Goal: Information Seeking & Learning: Learn about a topic

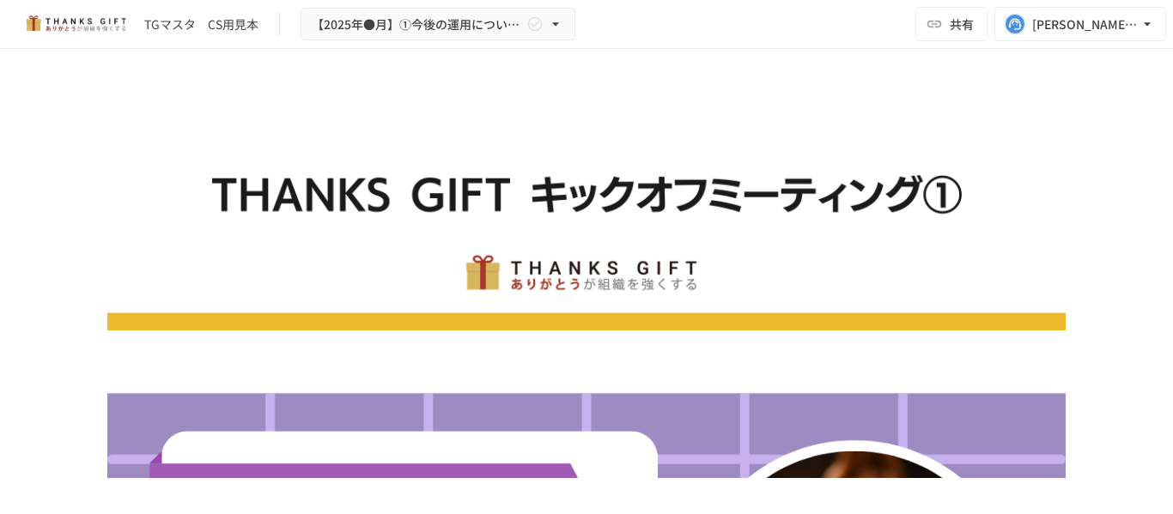
scroll to position [11150, 0]
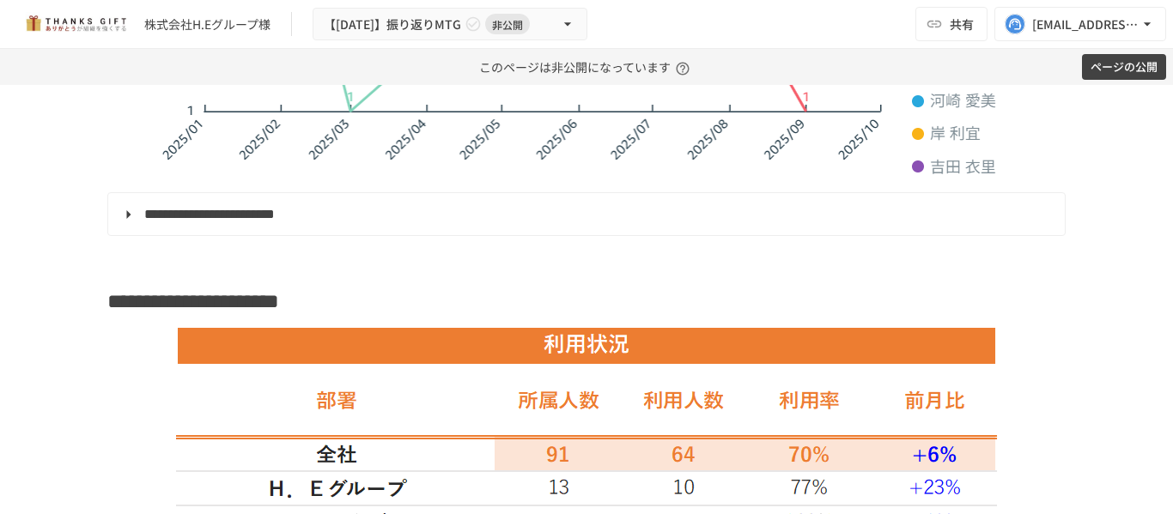
scroll to position [1546, 0]
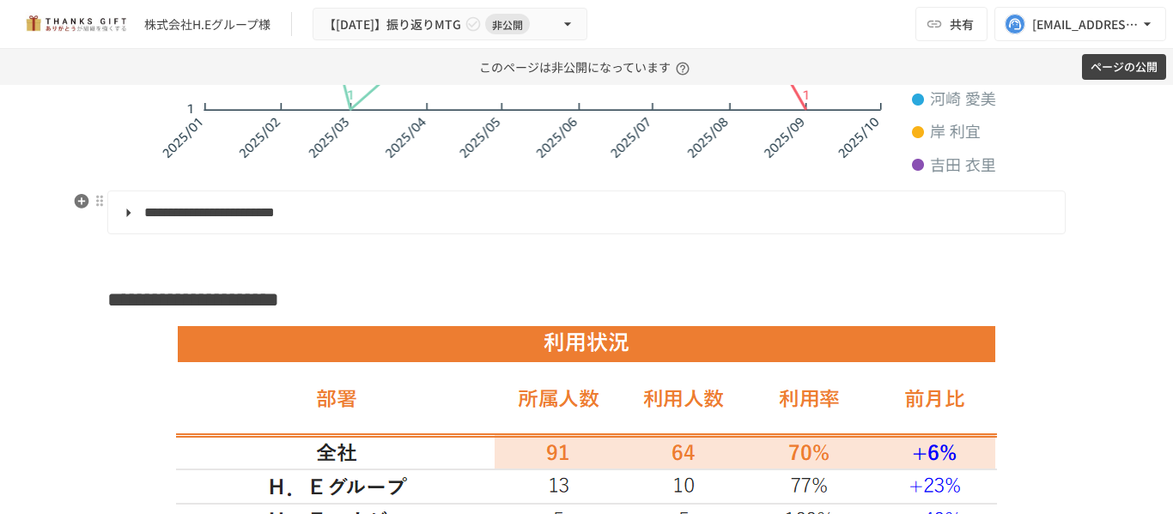
click at [163, 219] on strong "**********" at bounding box center [209, 212] width 131 height 13
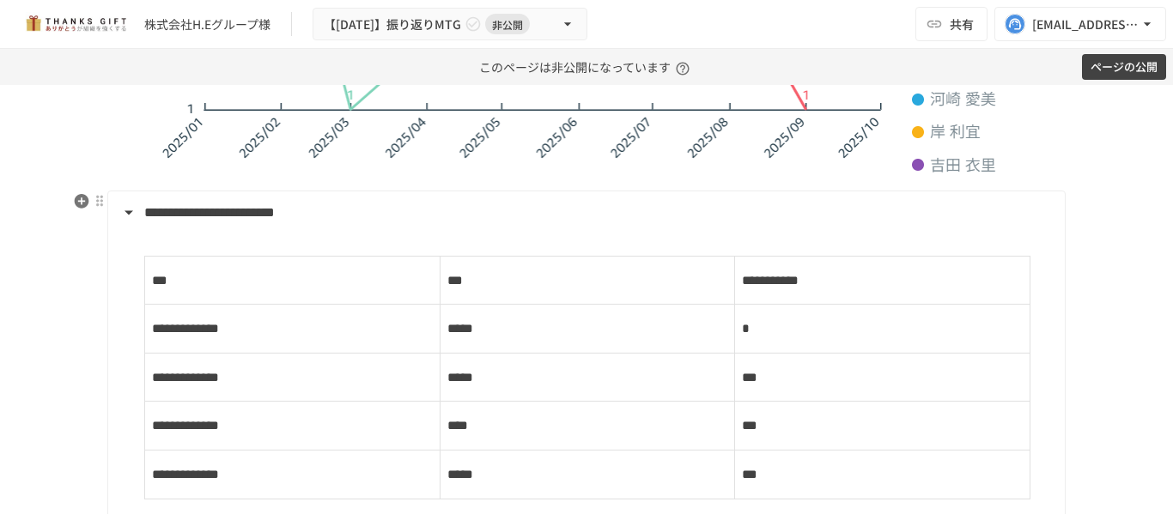
click at [201, 219] on strong "**********" at bounding box center [209, 212] width 131 height 13
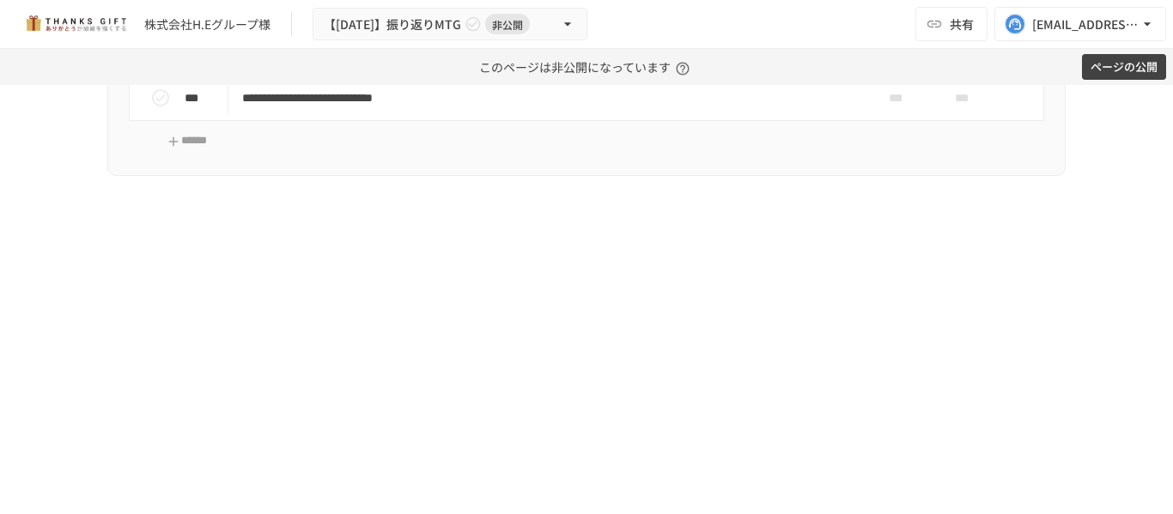
scroll to position [8588, 0]
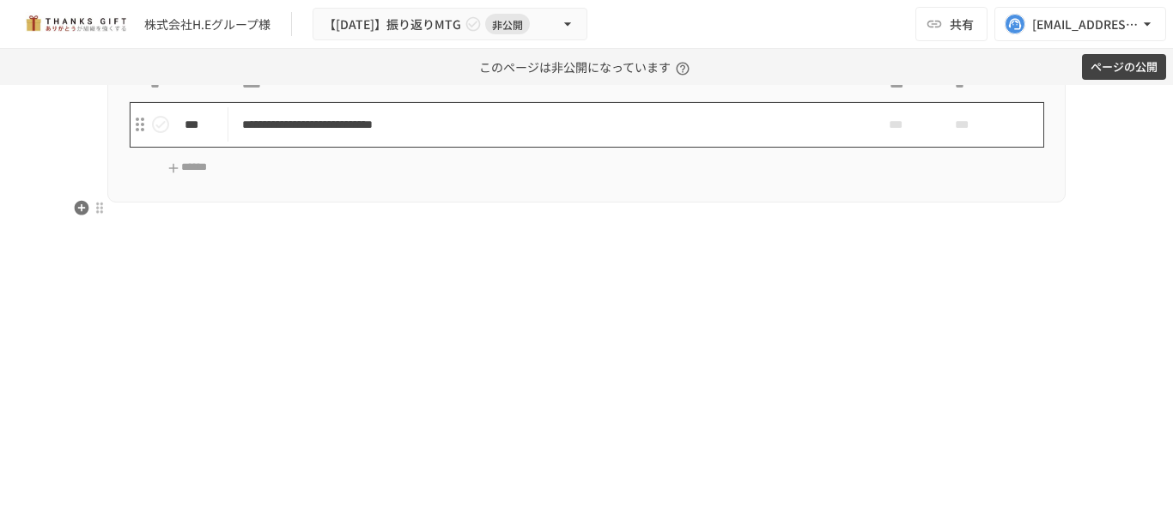
click at [671, 136] on p "**********" at bounding box center [550, 124] width 617 height 21
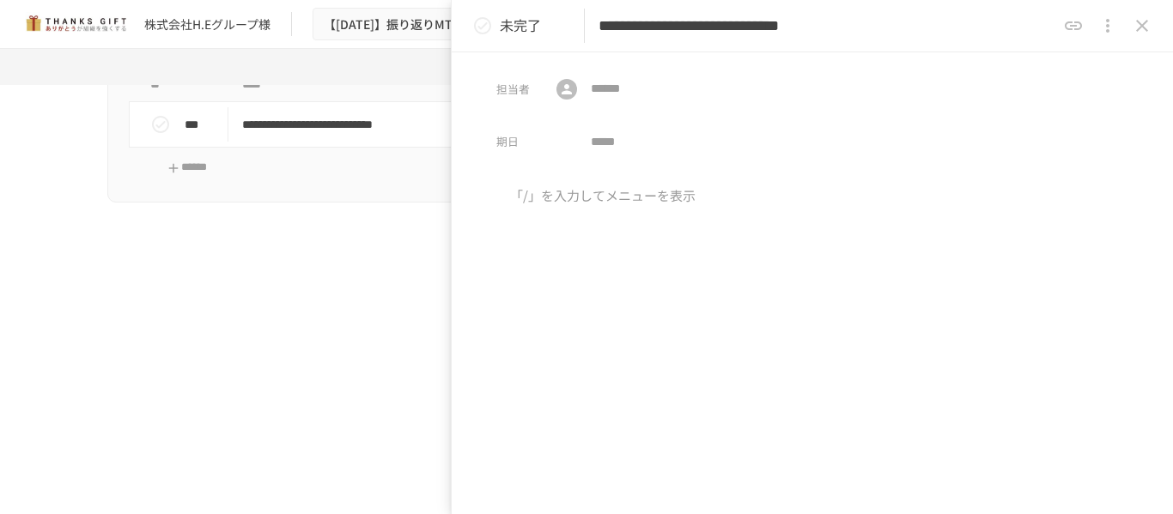
click at [1147, 32] on icon "close drawer" at bounding box center [1142, 25] width 21 height 21
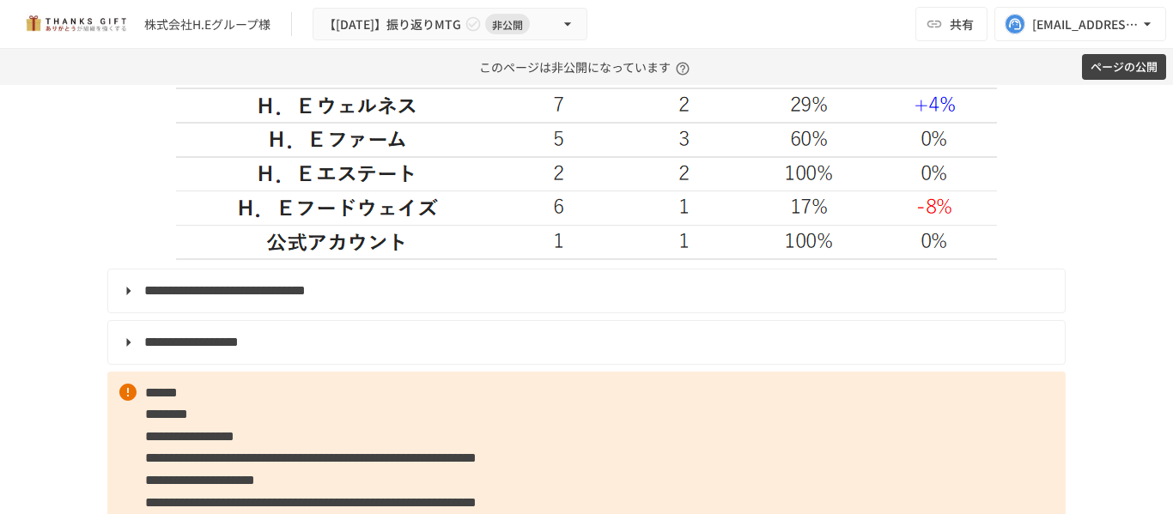
scroll to position [2147, 0]
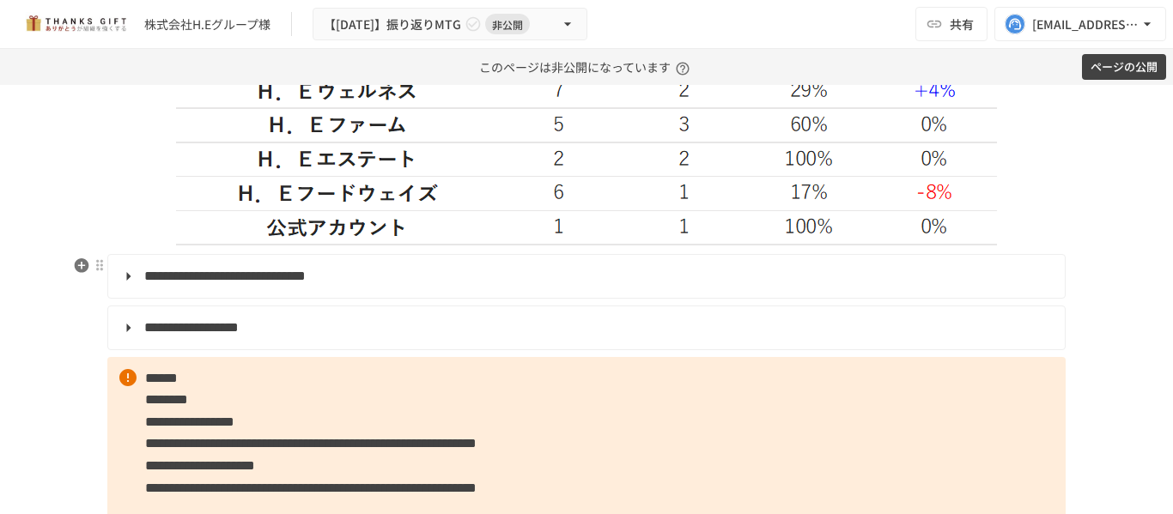
click at [170, 274] on strong "**********" at bounding box center [224, 276] width 161 height 13
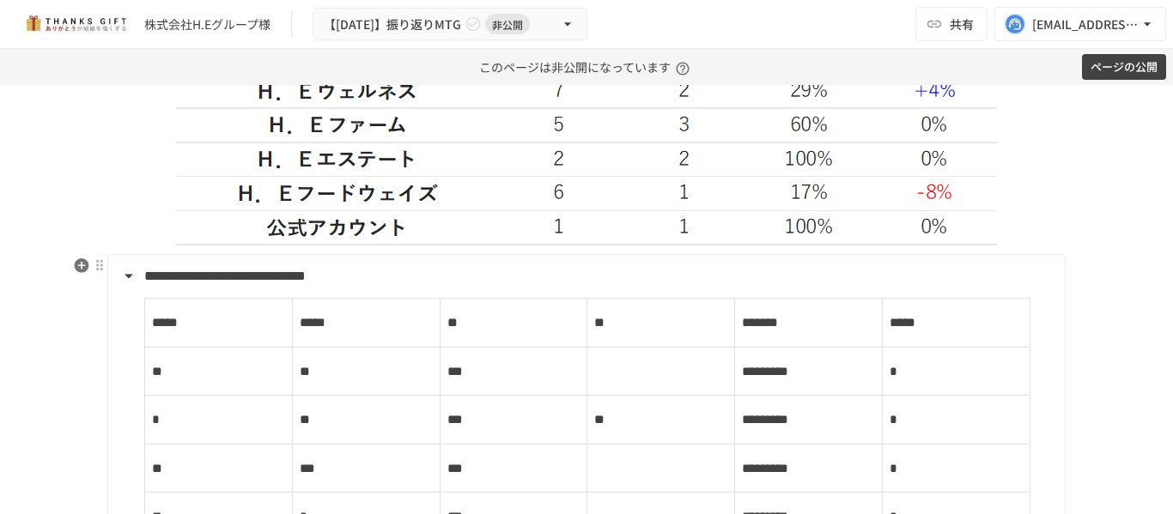
click at [170, 273] on strong "**********" at bounding box center [224, 276] width 161 height 13
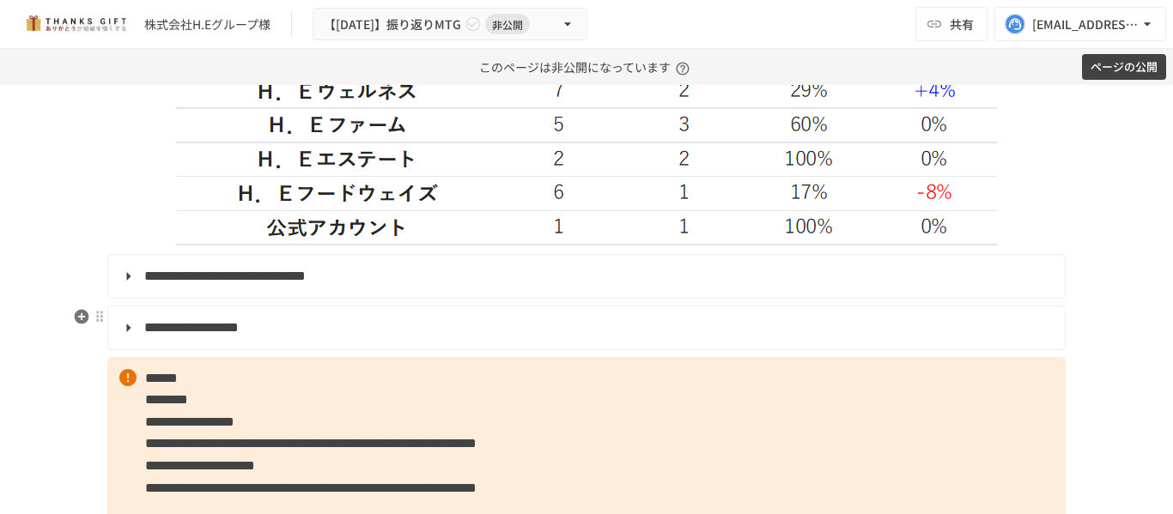
click at [183, 334] on strong "**********" at bounding box center [191, 327] width 94 height 13
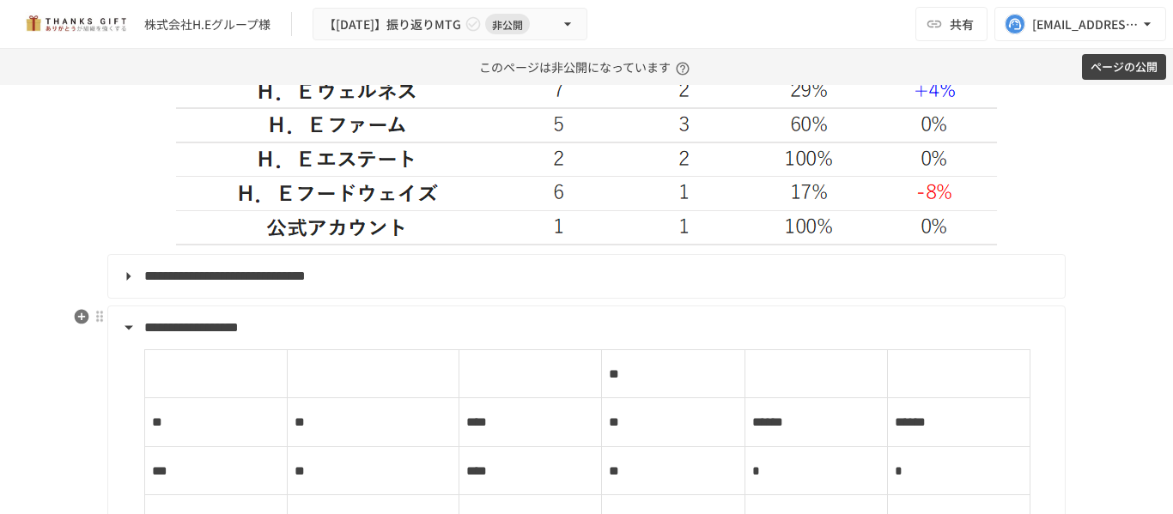
click at [182, 334] on strong "**********" at bounding box center [191, 327] width 94 height 13
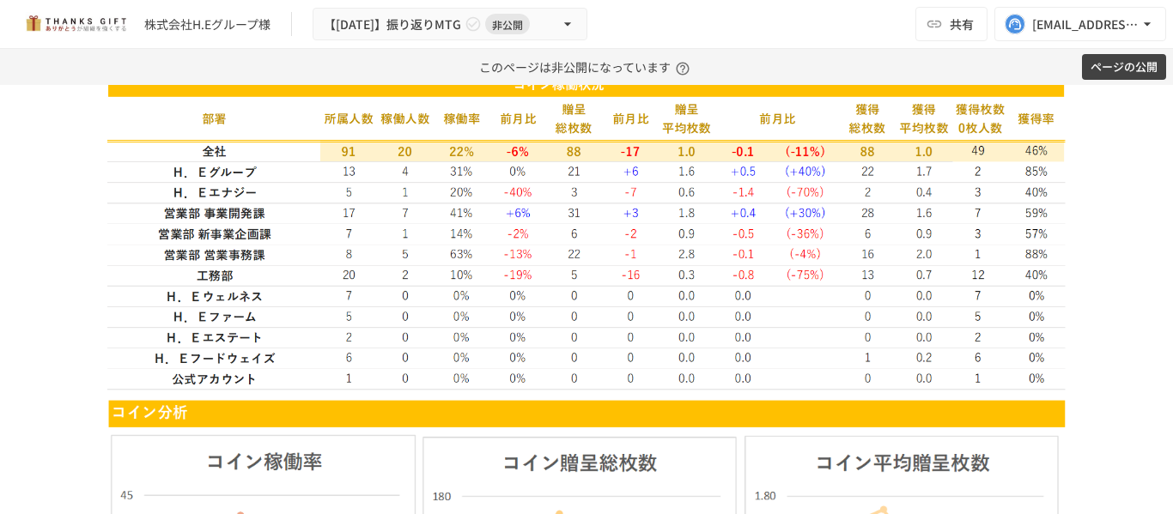
scroll to position [3006, 0]
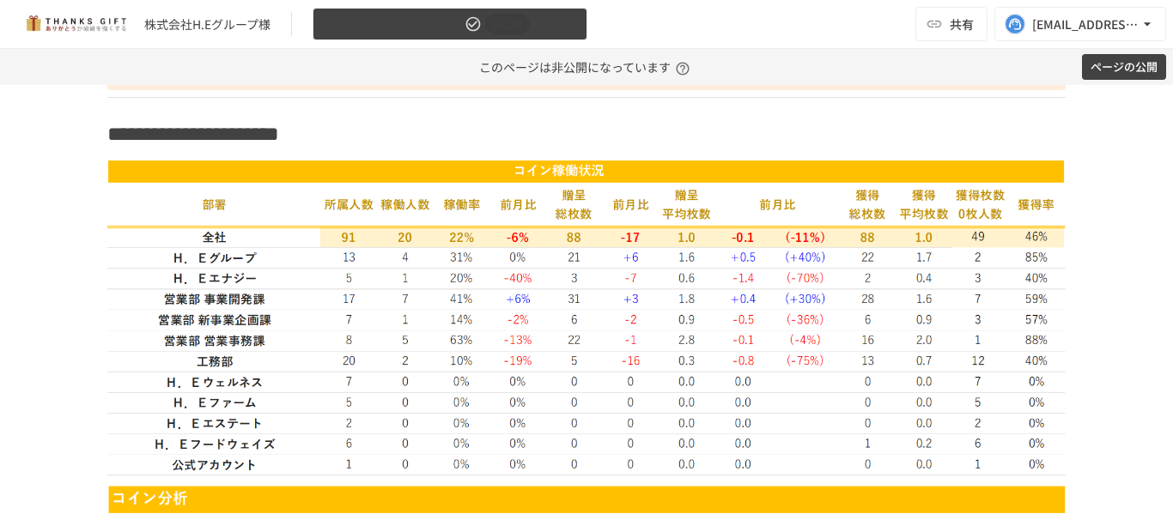
click at [530, 23] on span "非公開" at bounding box center [507, 24] width 45 height 18
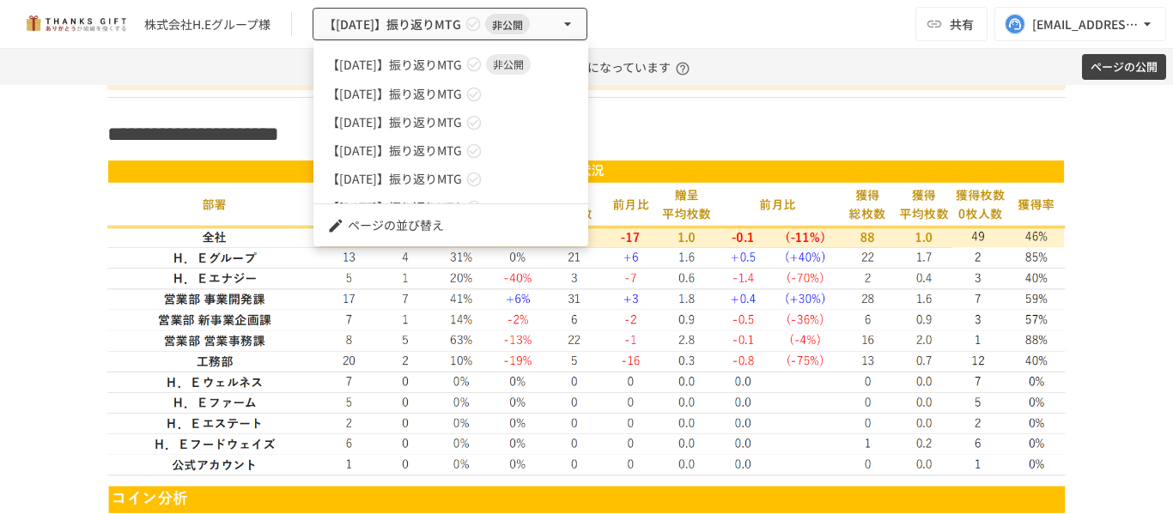
click at [58, 212] on div at bounding box center [586, 257] width 1173 height 514
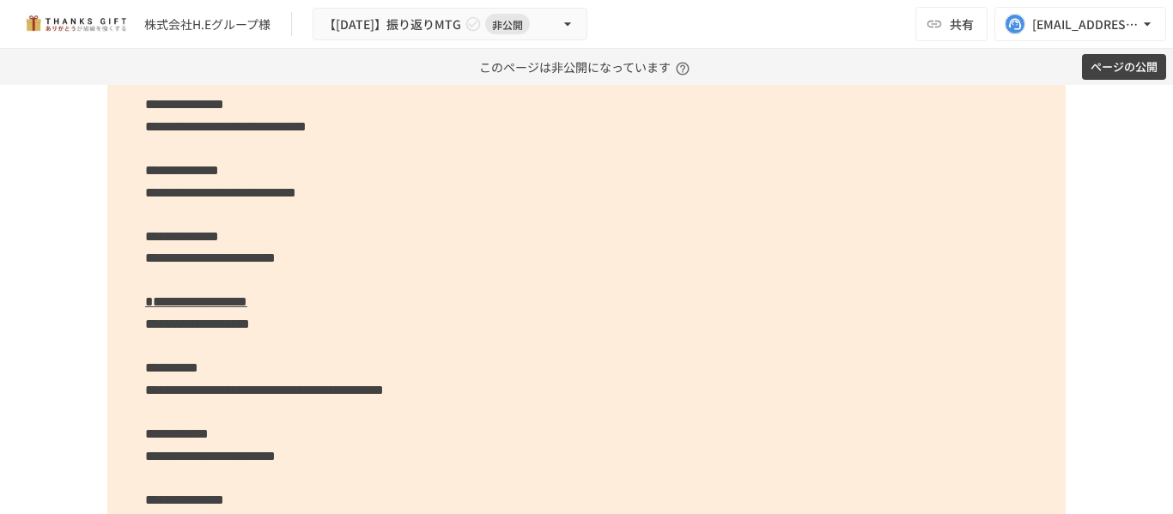
scroll to position [7347, 0]
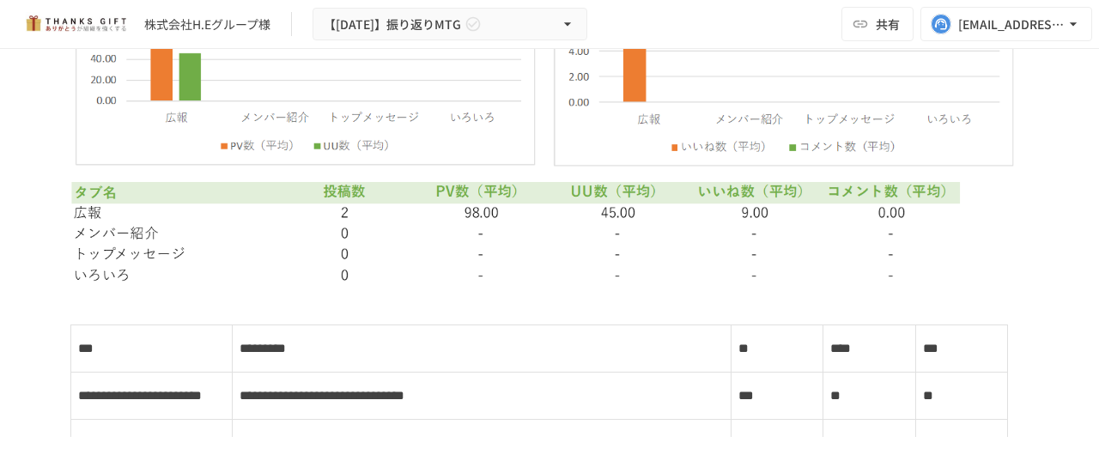
scroll to position [6011, 0]
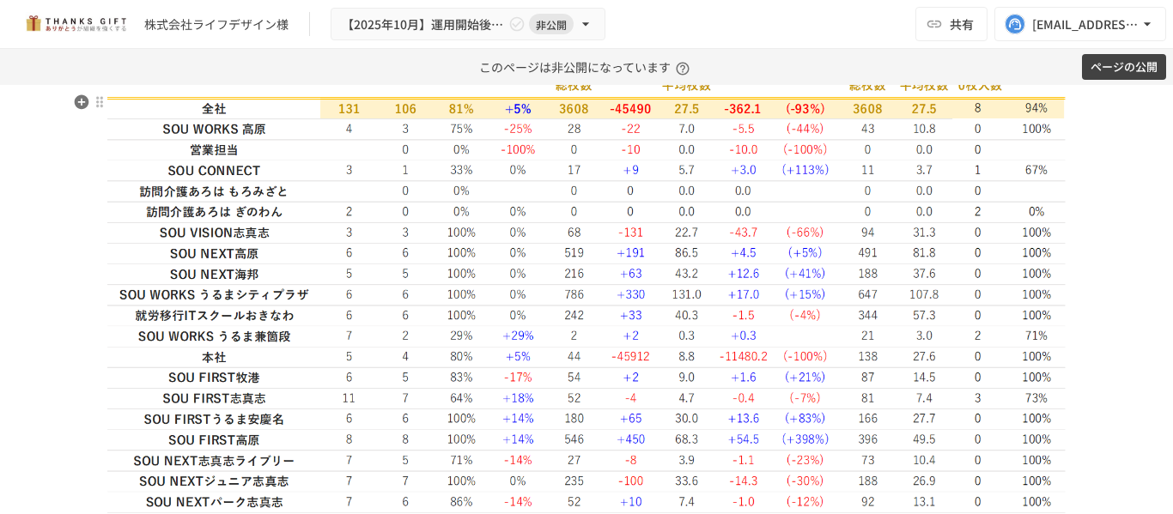
scroll to position [3521, 0]
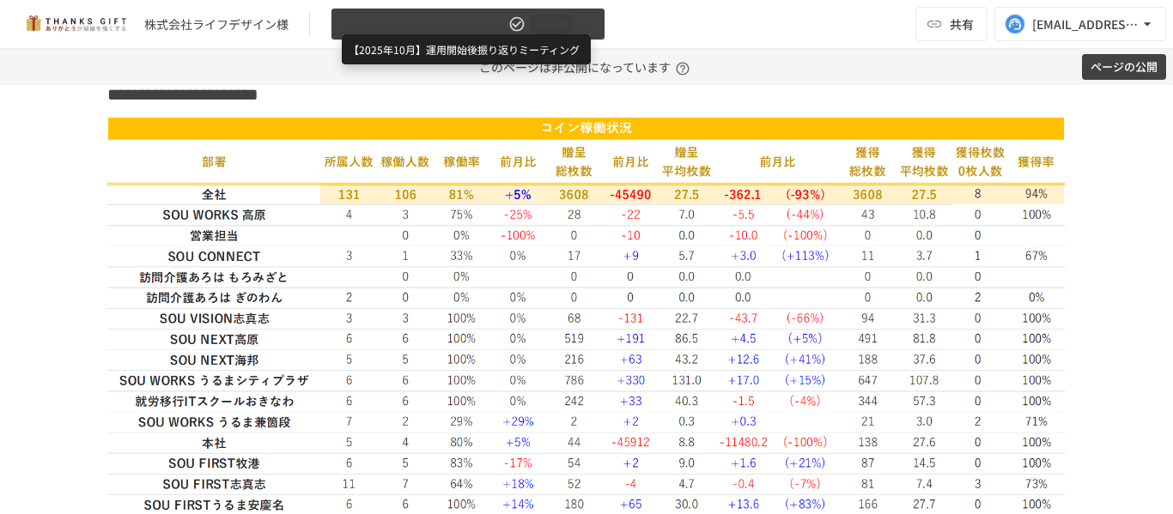
click at [447, 17] on span "【2025年10月】運用開始後振り返りミーティング" at bounding box center [423, 24] width 163 height 21
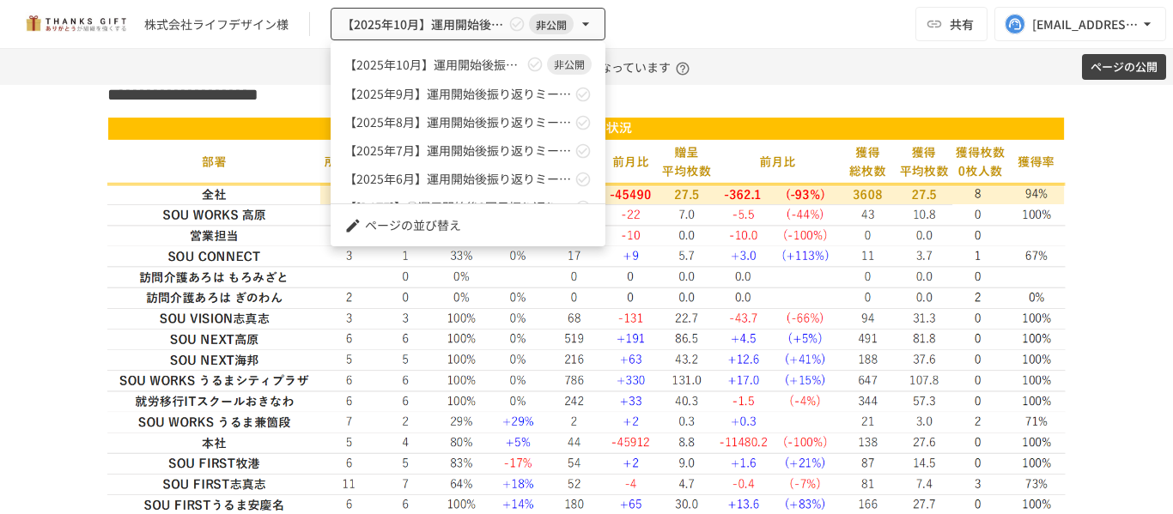
click at [62, 249] on div at bounding box center [586, 257] width 1173 height 514
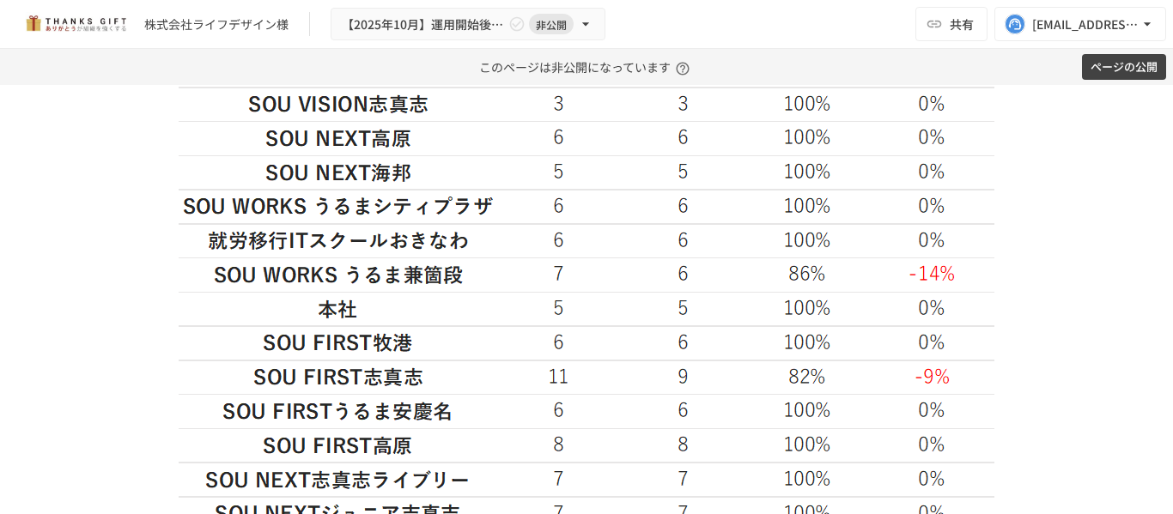
scroll to position [2519, 0]
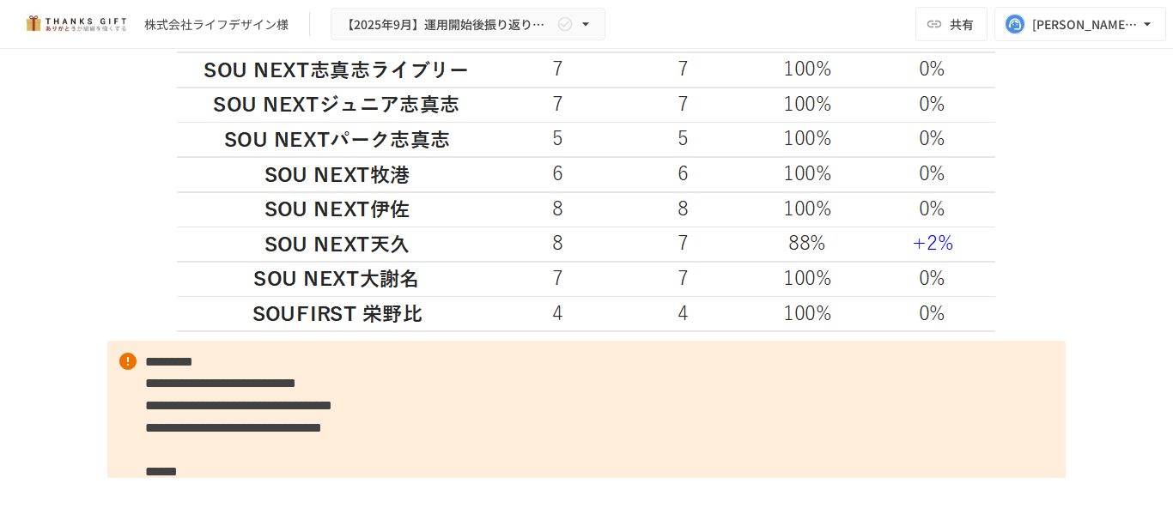
scroll to position [3074, 0]
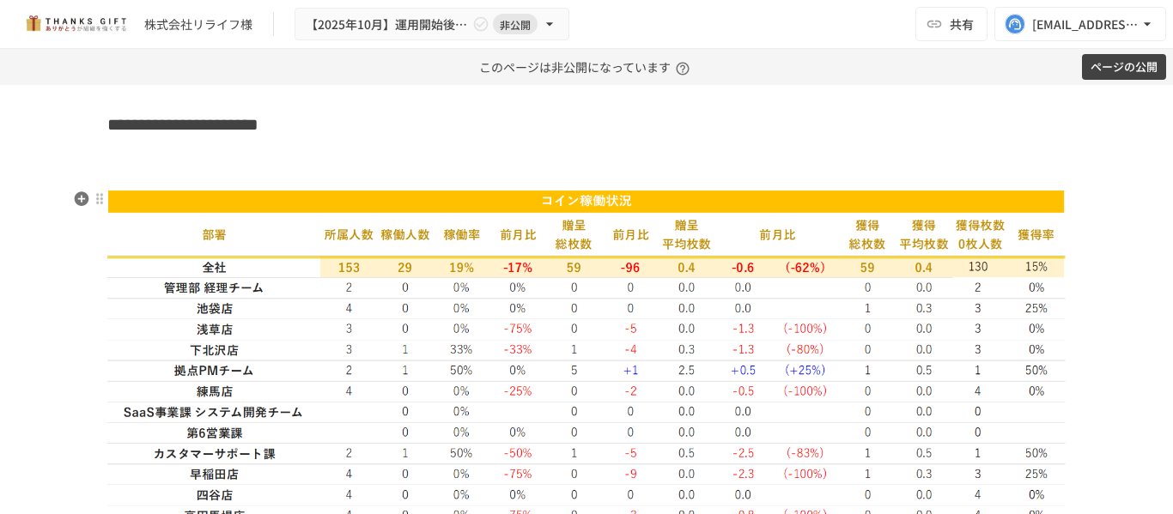
scroll to position [2270, 0]
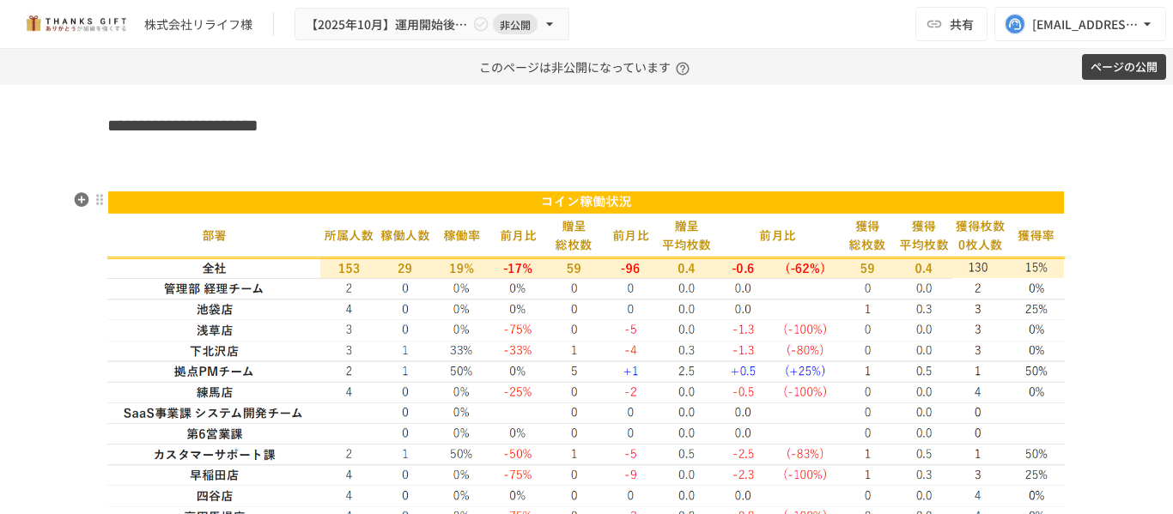
click at [341, 216] on img at bounding box center [586, 494] width 958 height 607
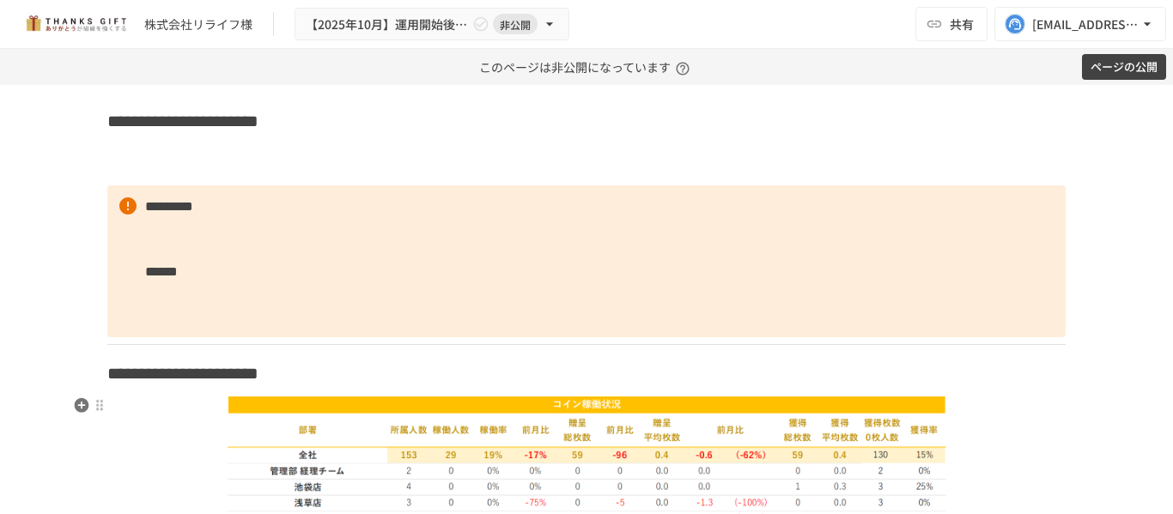
scroll to position [2233, 0]
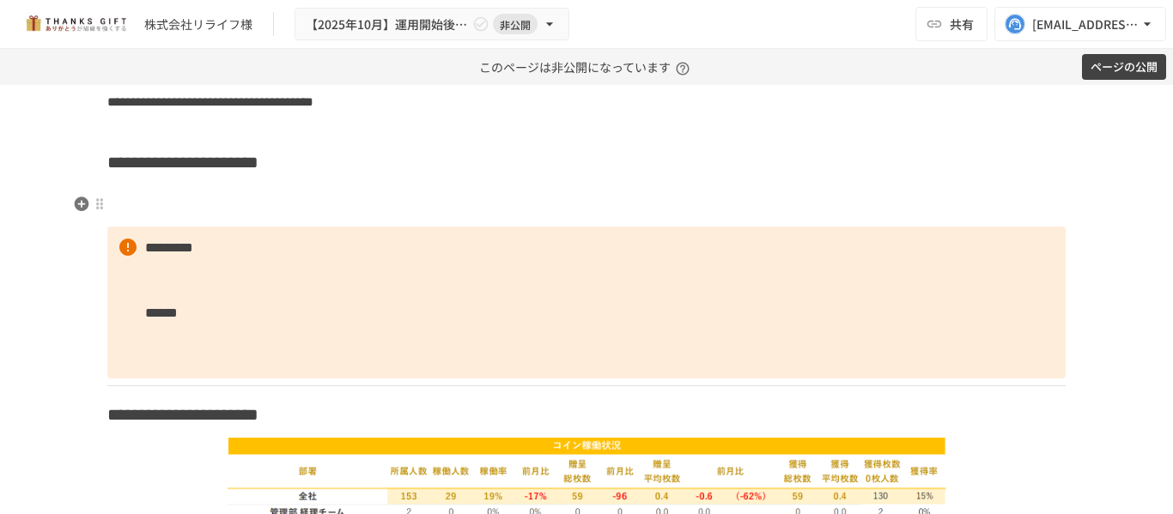
click at [216, 207] on h3 at bounding box center [586, 205] width 958 height 29
click at [159, 200] on h3 at bounding box center [586, 205] width 958 height 29
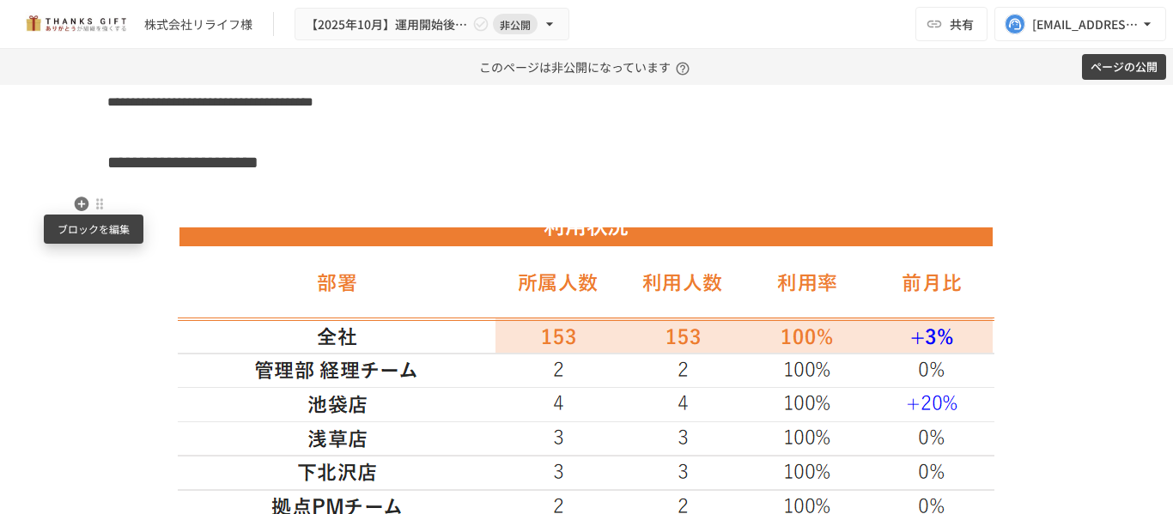
click at [93, 206] on div at bounding box center [100, 205] width 14 height 14
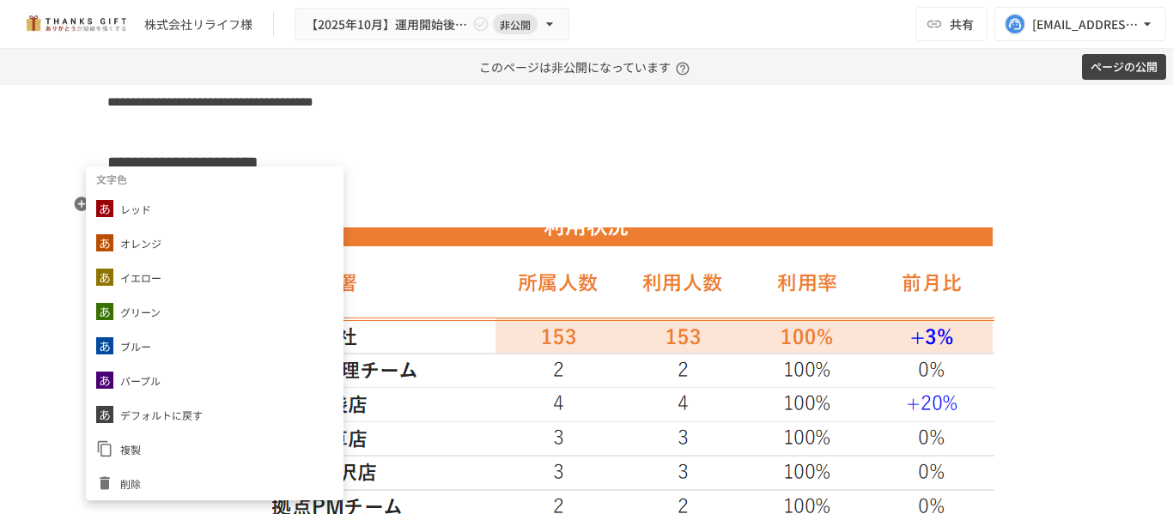
click at [471, 251] on div at bounding box center [586, 257] width 1173 height 514
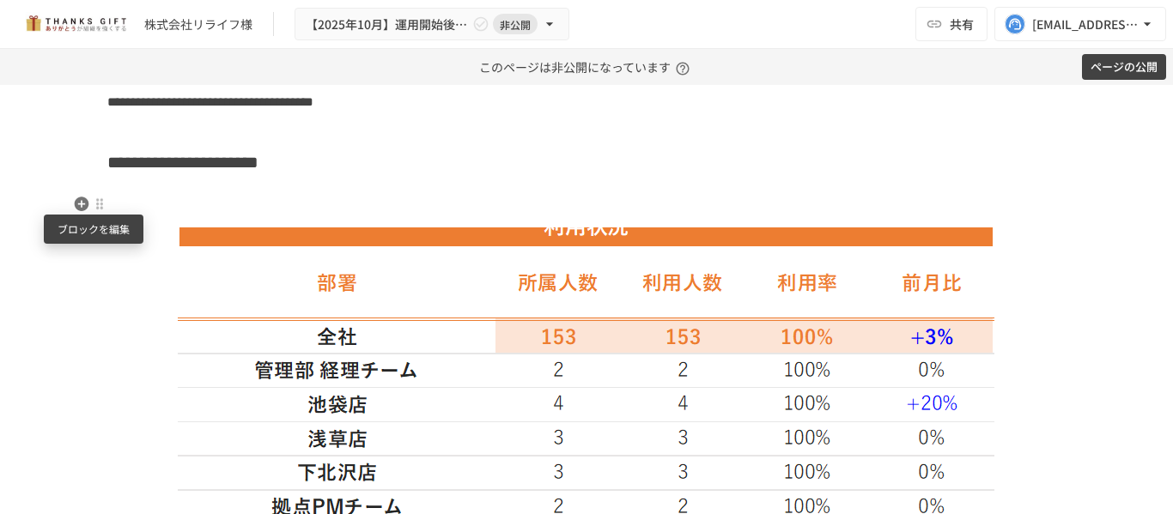
click at [100, 205] on div at bounding box center [99, 204] width 15 height 21
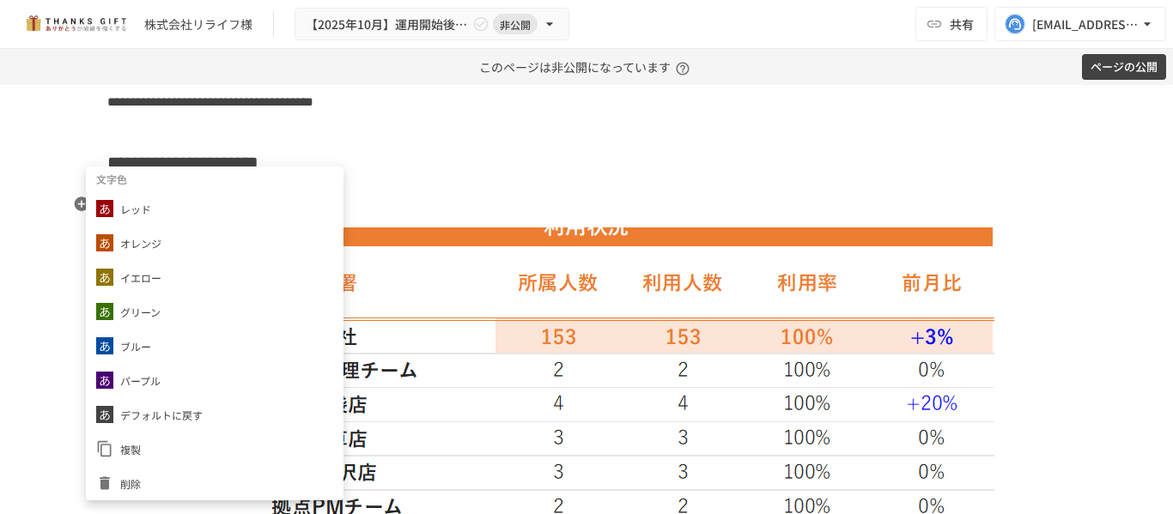
click at [514, 352] on div at bounding box center [586, 257] width 1173 height 514
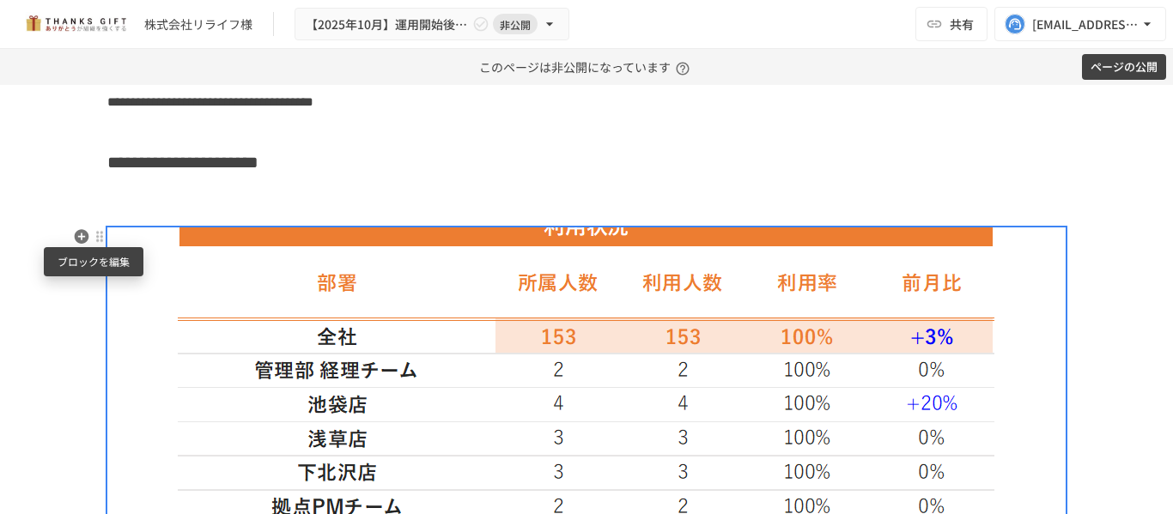
click at [93, 241] on div at bounding box center [100, 237] width 14 height 14
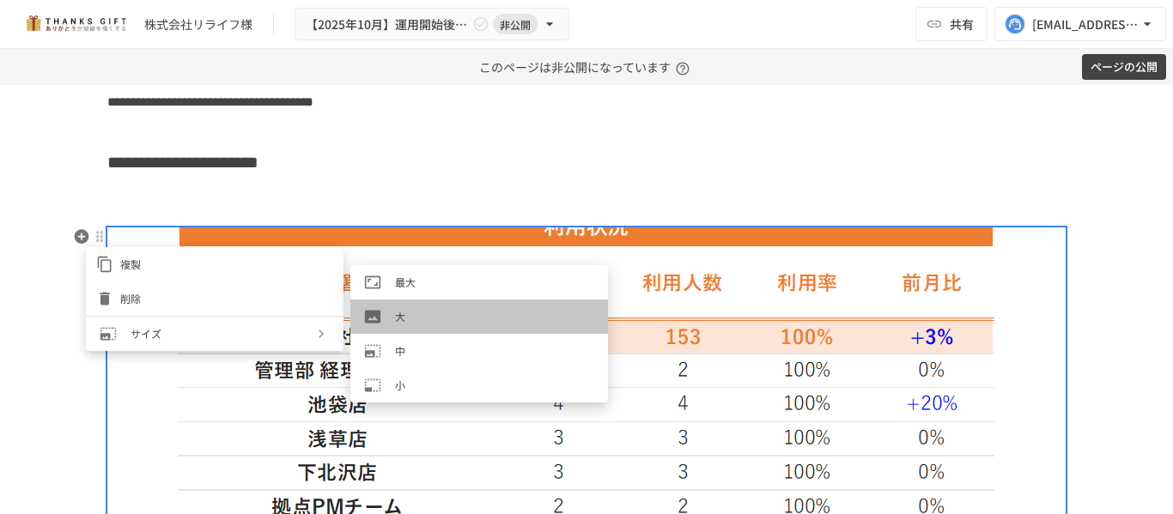
click at [491, 325] on li "大" at bounding box center [479, 317] width 258 height 34
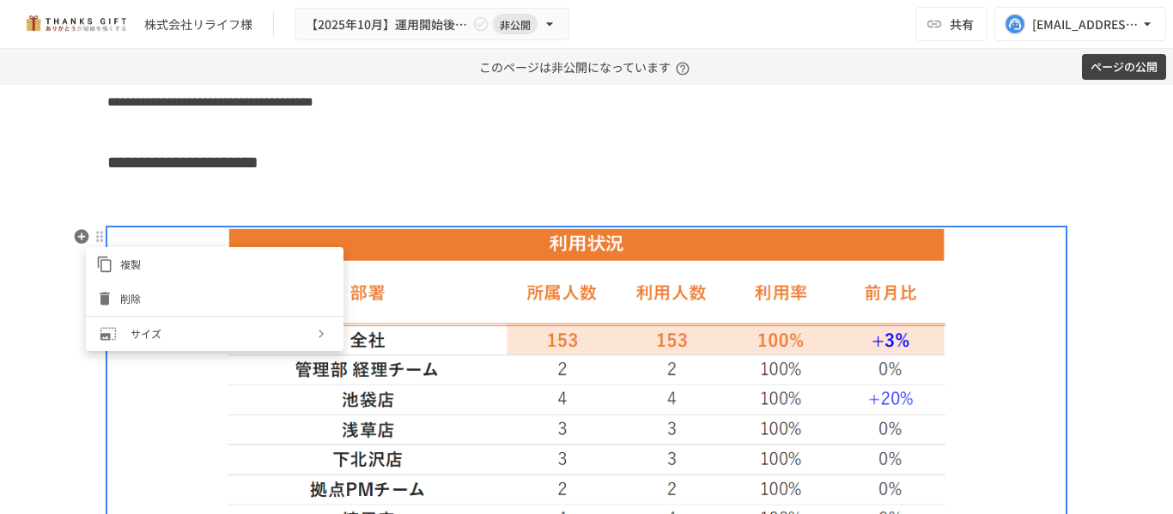
click at [352, 201] on div at bounding box center [586, 257] width 1173 height 514
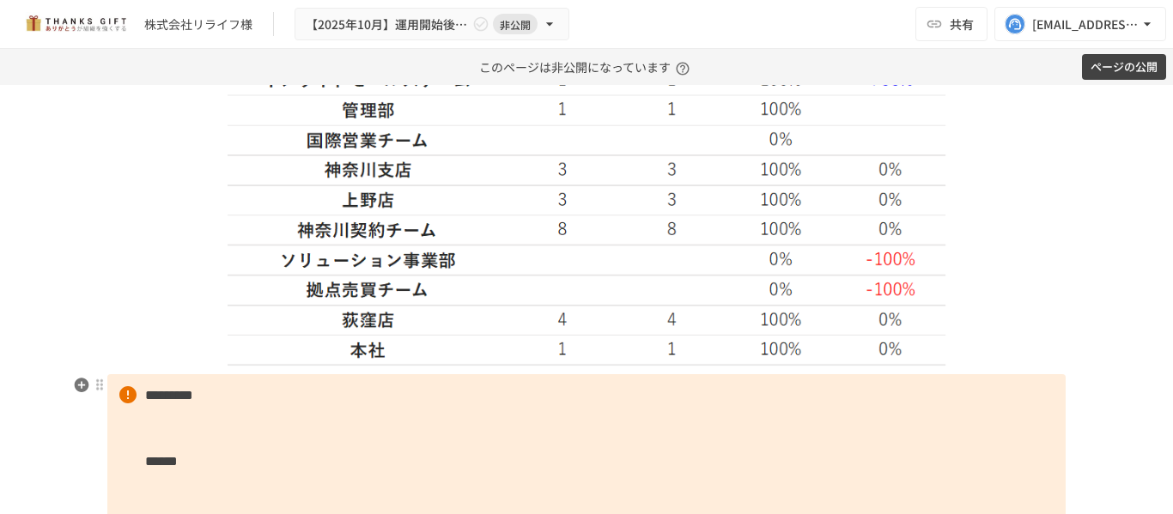
scroll to position [3092, 0]
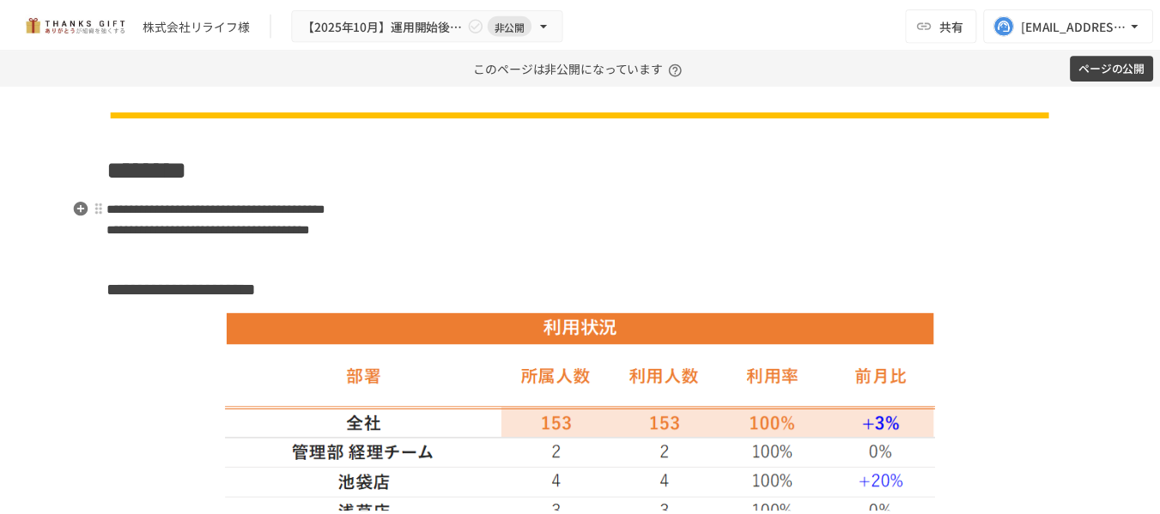
scroll to position [2061, 0]
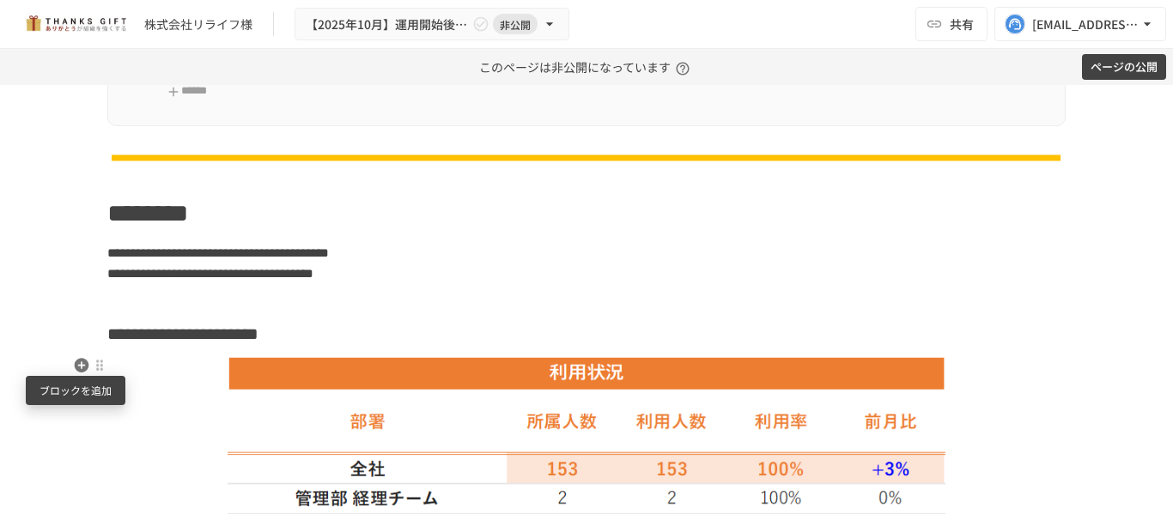
click at [75, 371] on icon "button" at bounding box center [82, 365] width 15 height 15
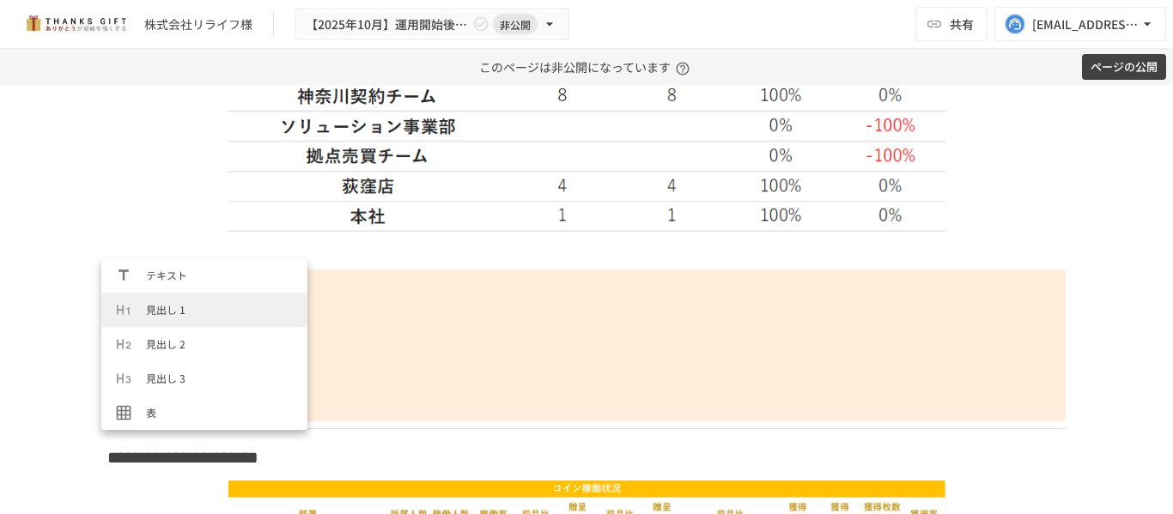
scroll to position [3187, 0]
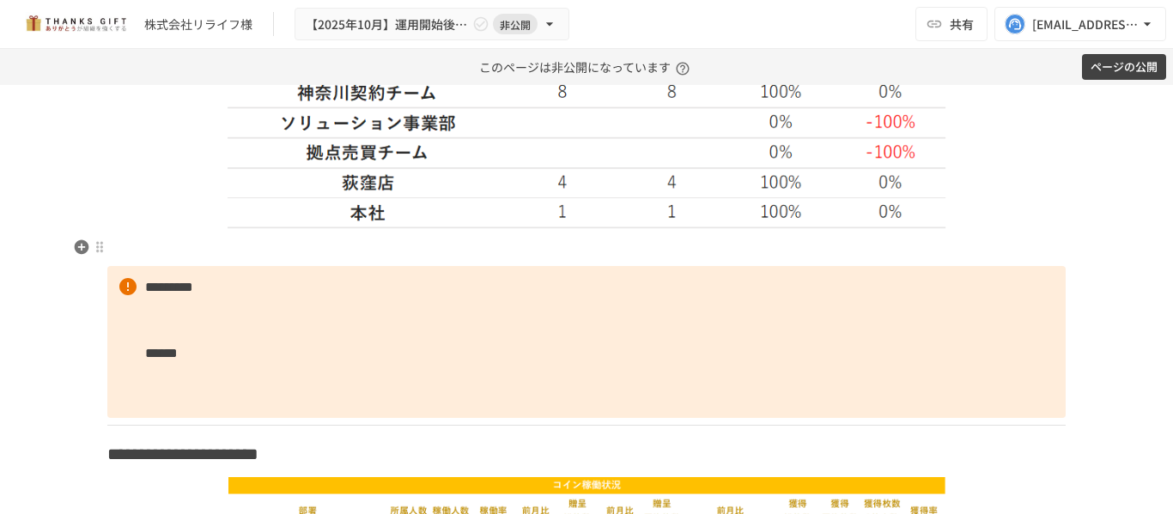
click at [180, 250] on p at bounding box center [586, 248] width 958 height 22
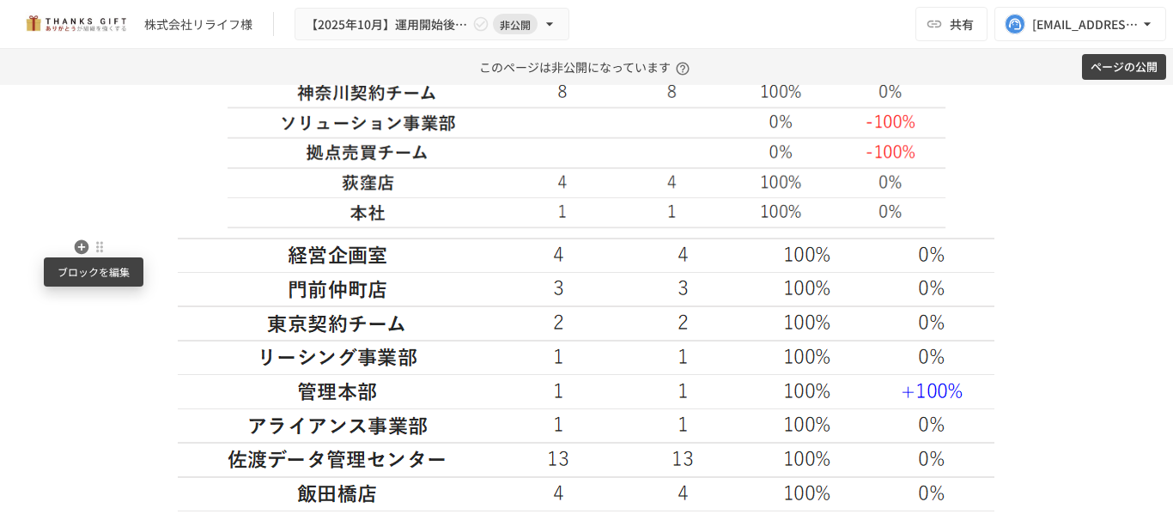
click at [93, 249] on div at bounding box center [100, 247] width 14 height 14
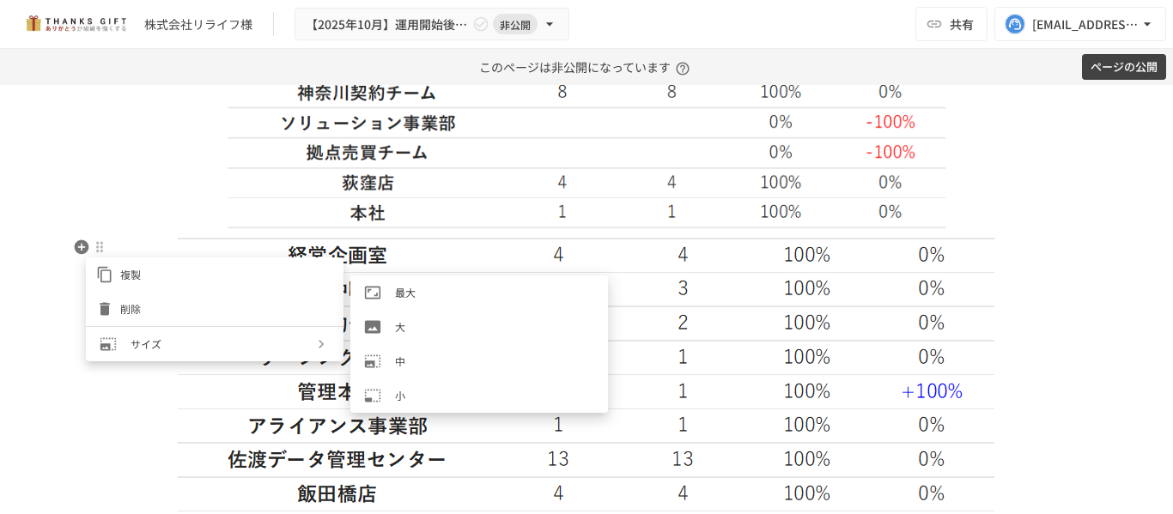
click at [423, 327] on span "大" at bounding box center [494, 327] width 199 height 16
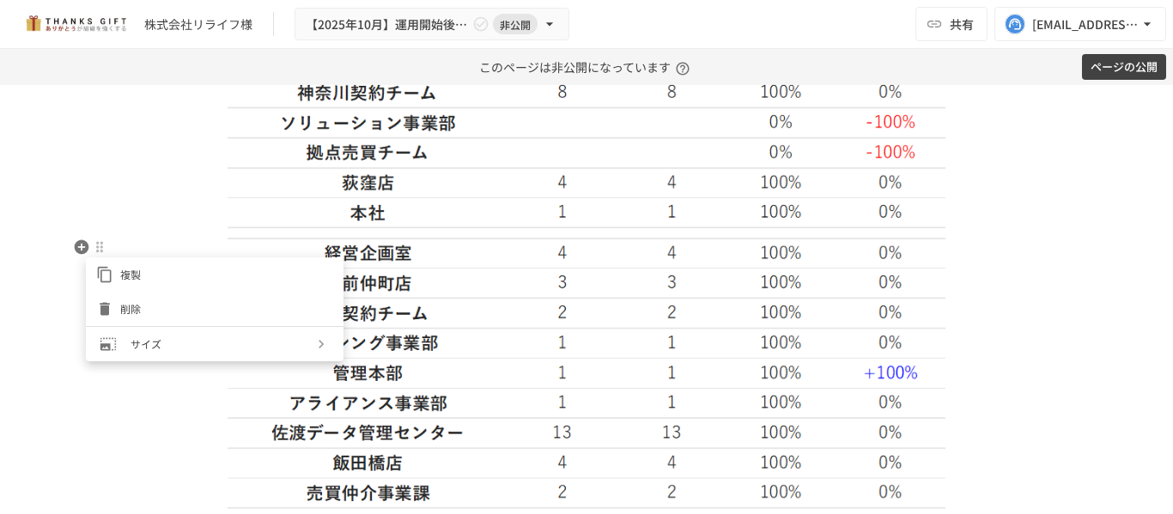
click at [130, 173] on div at bounding box center [586, 257] width 1173 height 514
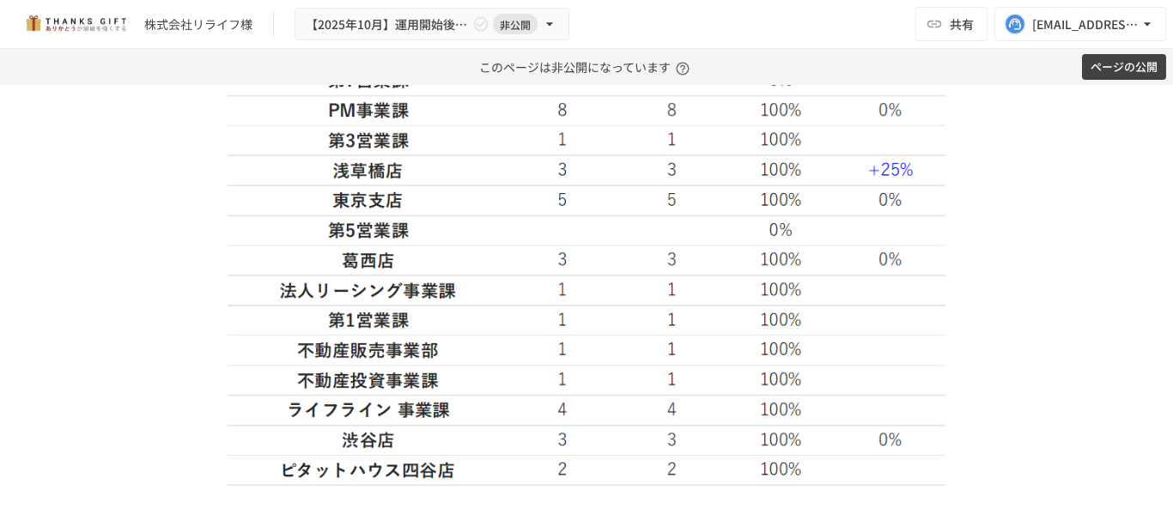
scroll to position [4046, 0]
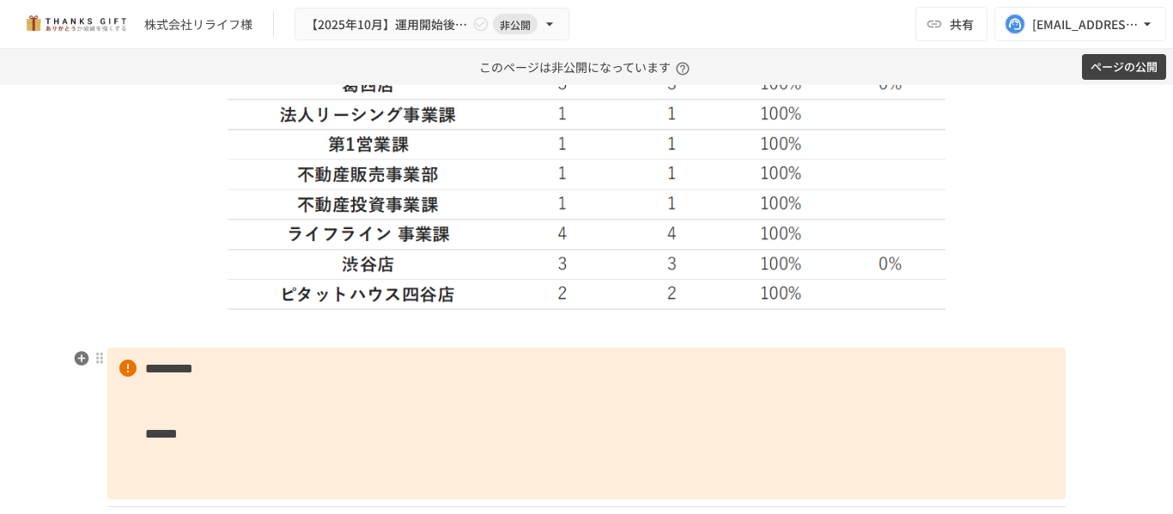
click at [488, 326] on p at bounding box center [586, 330] width 958 height 22
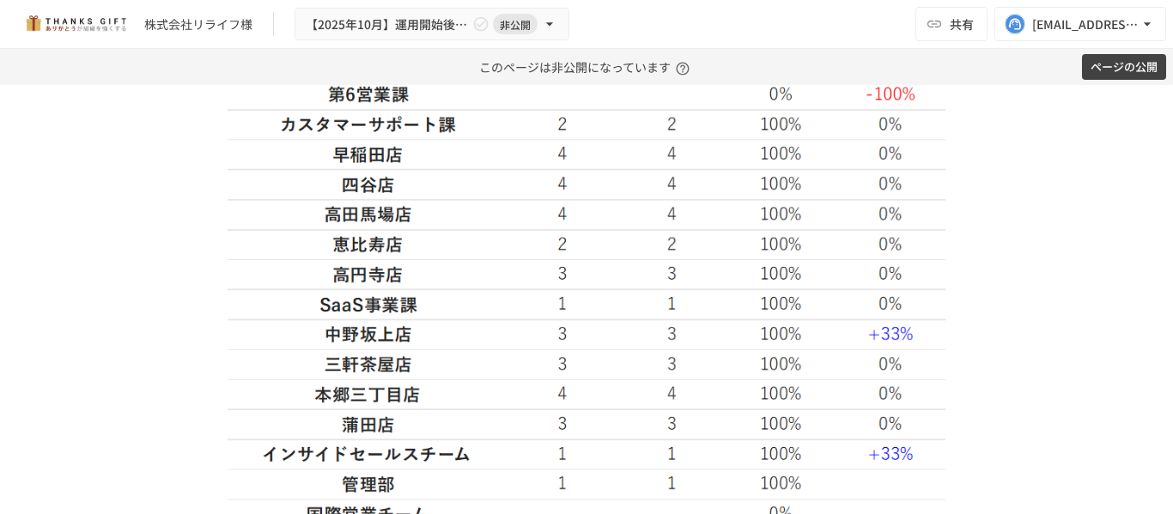
scroll to position [2672, 0]
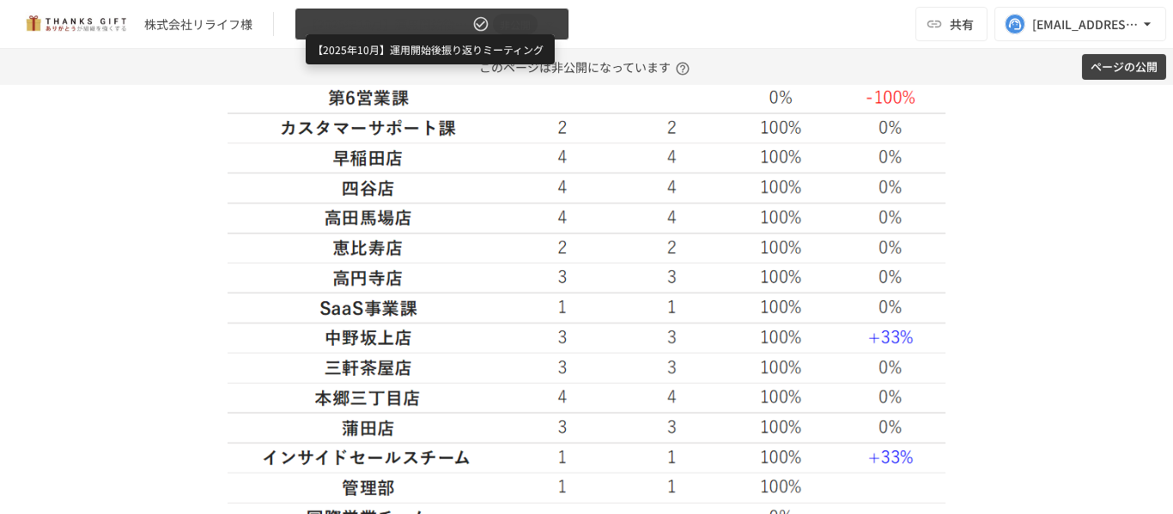
click at [458, 15] on span "【2025年10月】運用開始後振り返りミーティング" at bounding box center [387, 24] width 163 height 21
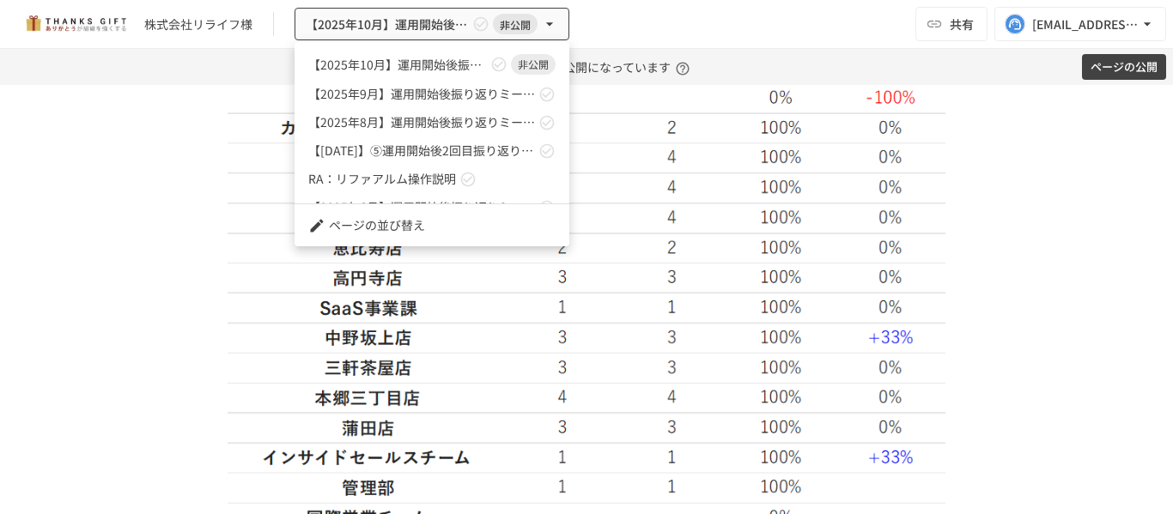
click at [179, 214] on div at bounding box center [586, 257] width 1173 height 514
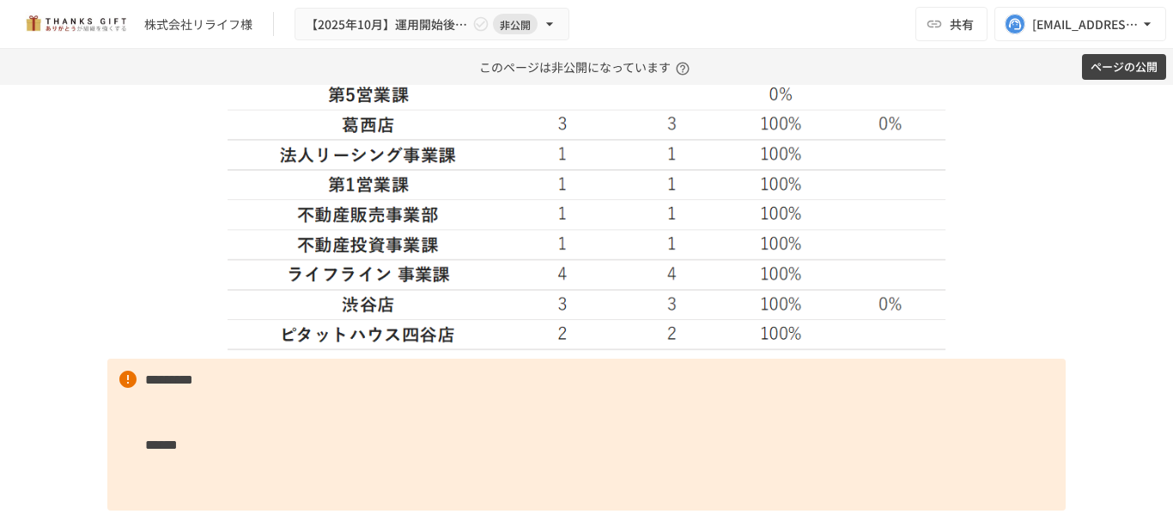
scroll to position [4217, 0]
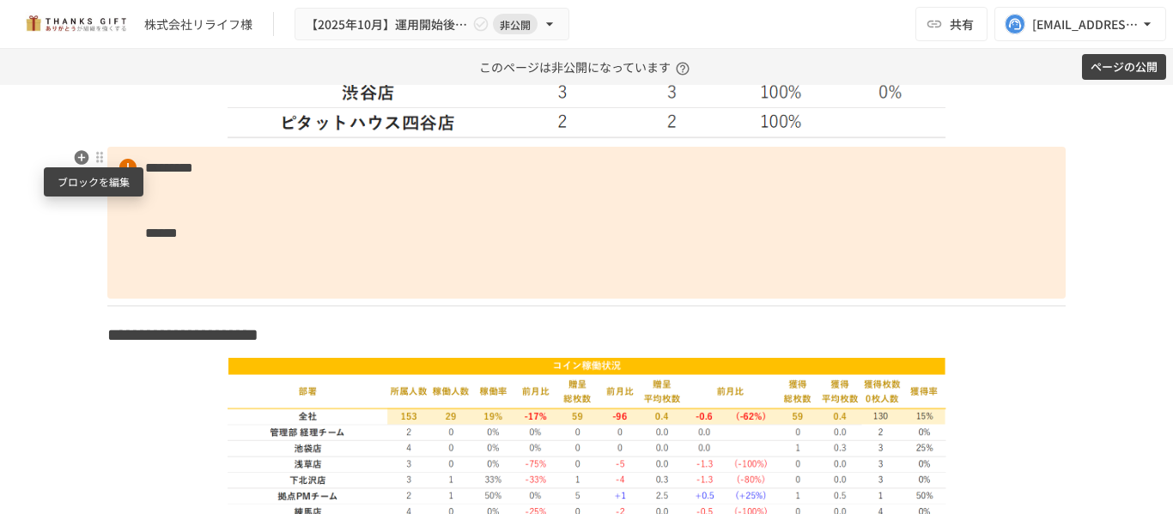
click at [93, 161] on div at bounding box center [100, 157] width 14 height 14
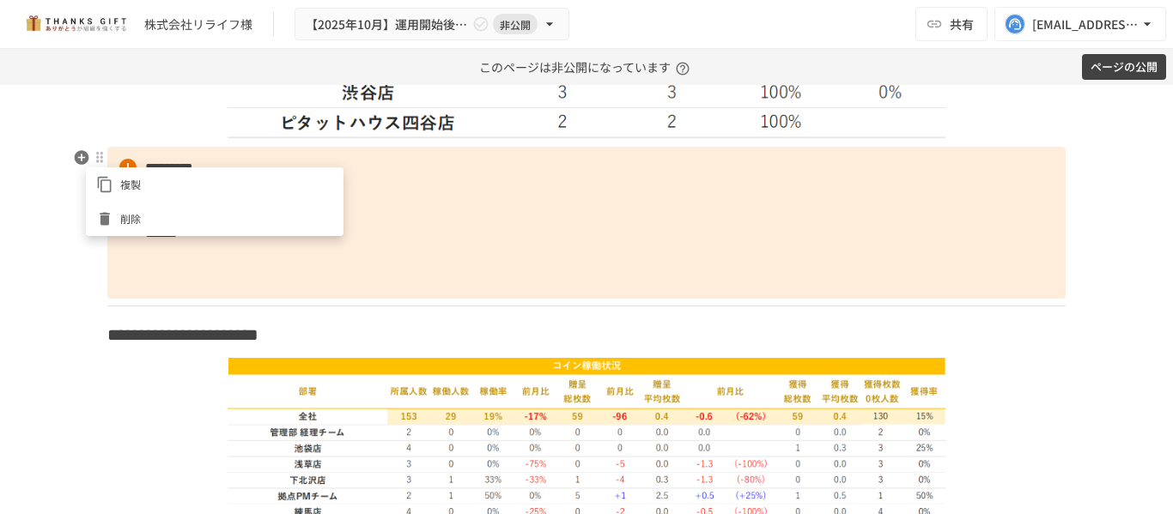
click at [134, 218] on span "削除" at bounding box center [226, 218] width 213 height 16
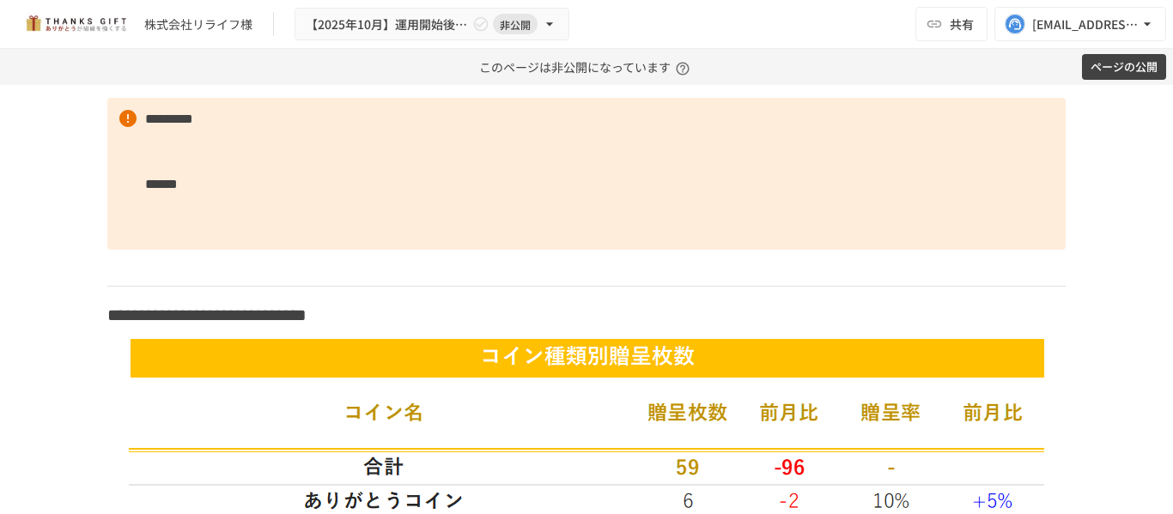
scroll to position [5849, 0]
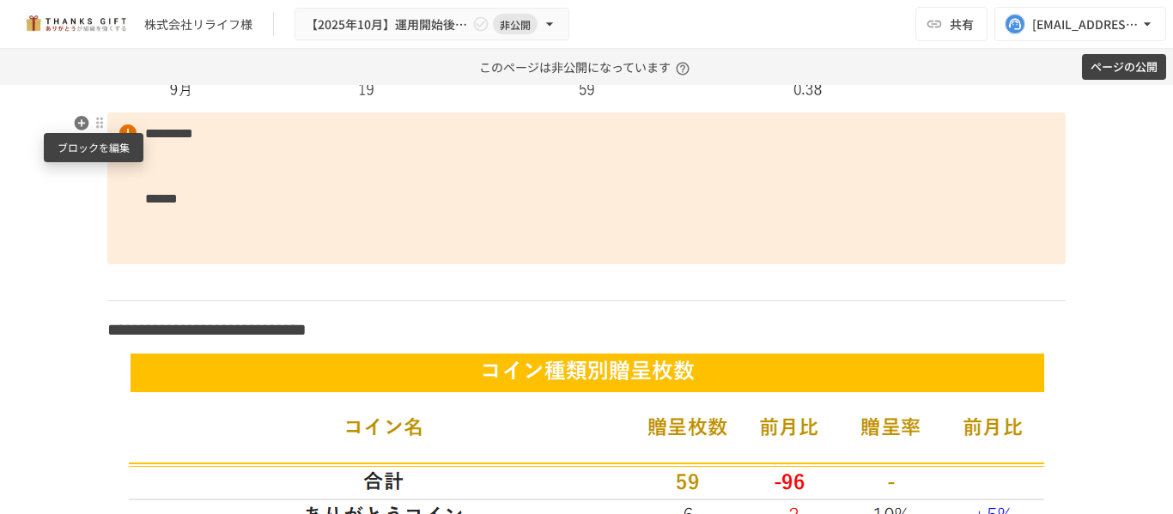
click at [95, 125] on div at bounding box center [100, 123] width 14 height 14
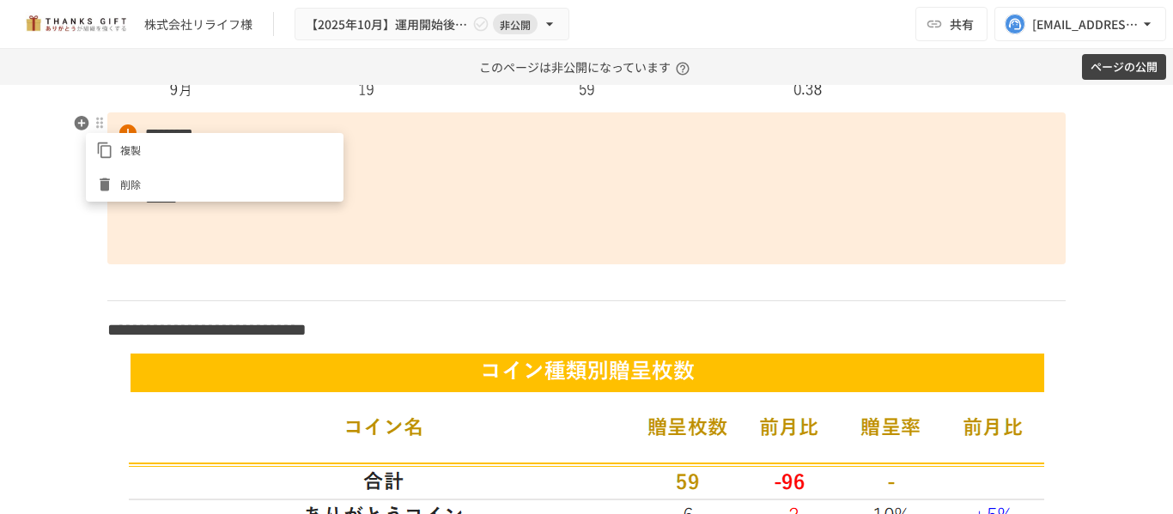
click at [131, 179] on span "削除" at bounding box center [226, 184] width 213 height 16
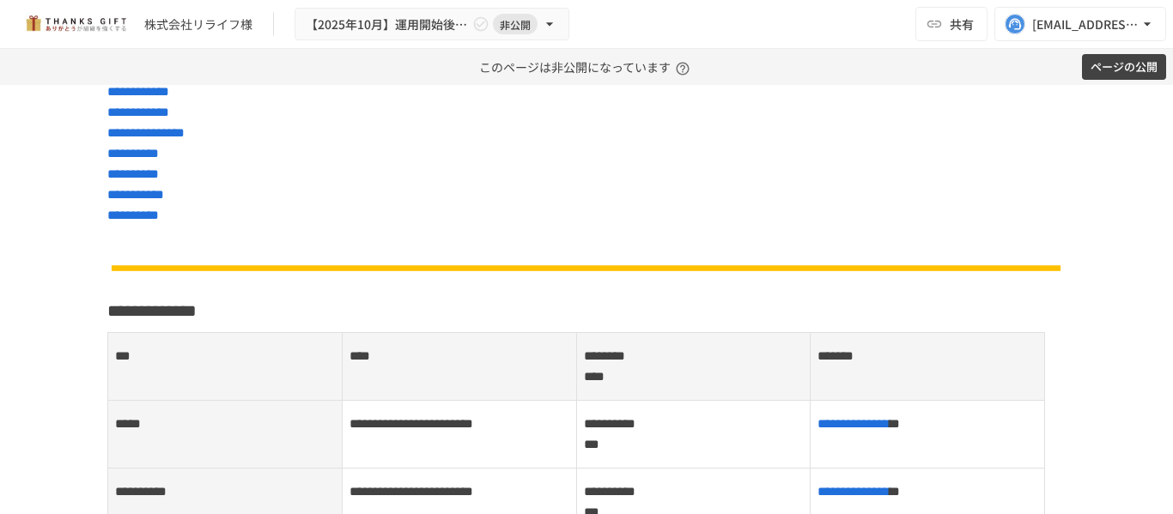
scroll to position [95, 0]
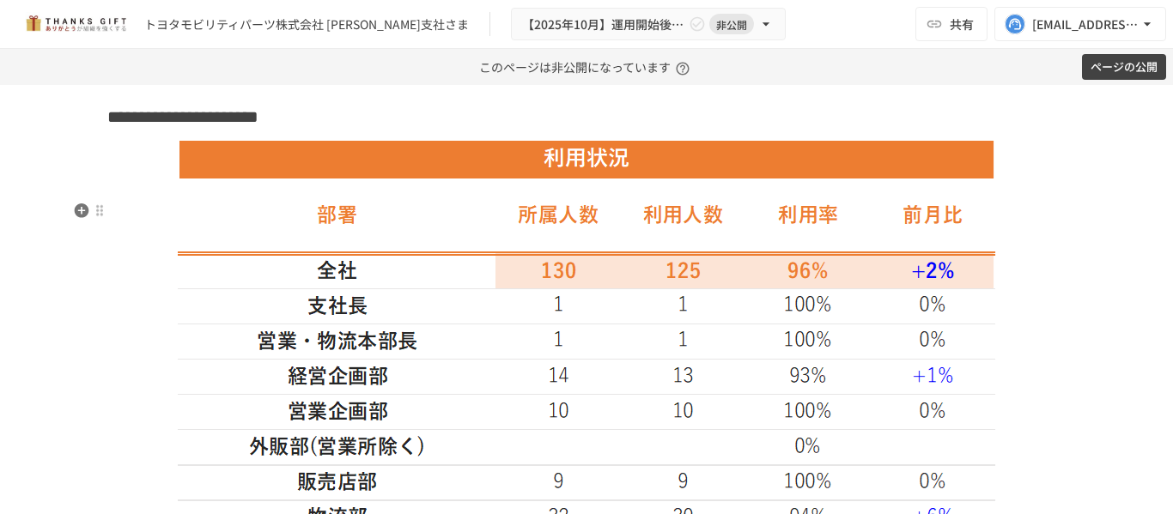
scroll to position [2061, 0]
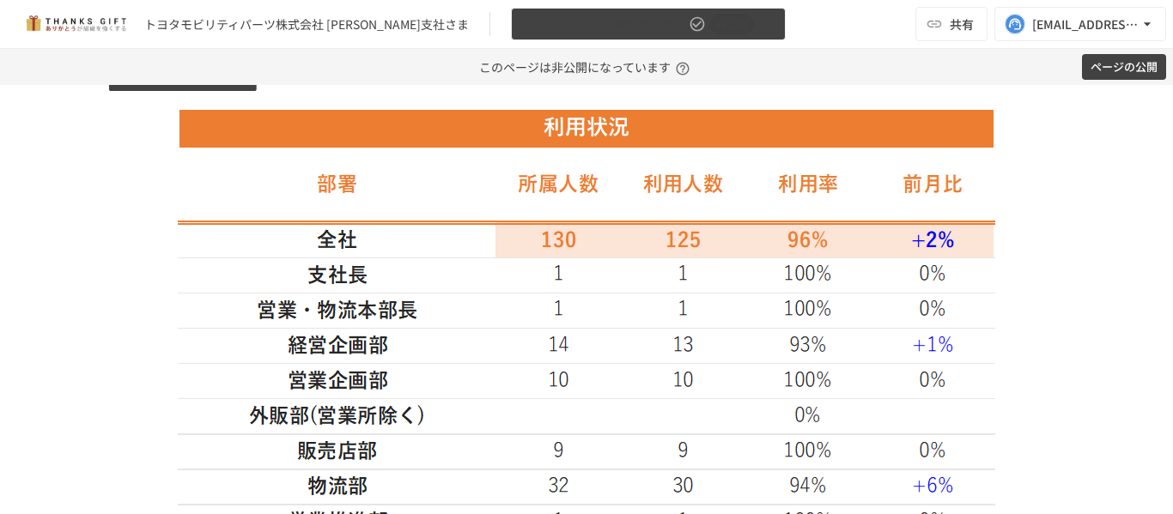
click at [524, 14] on span "【2025年10月】運用開始後振り返りミーティング" at bounding box center [603, 24] width 163 height 21
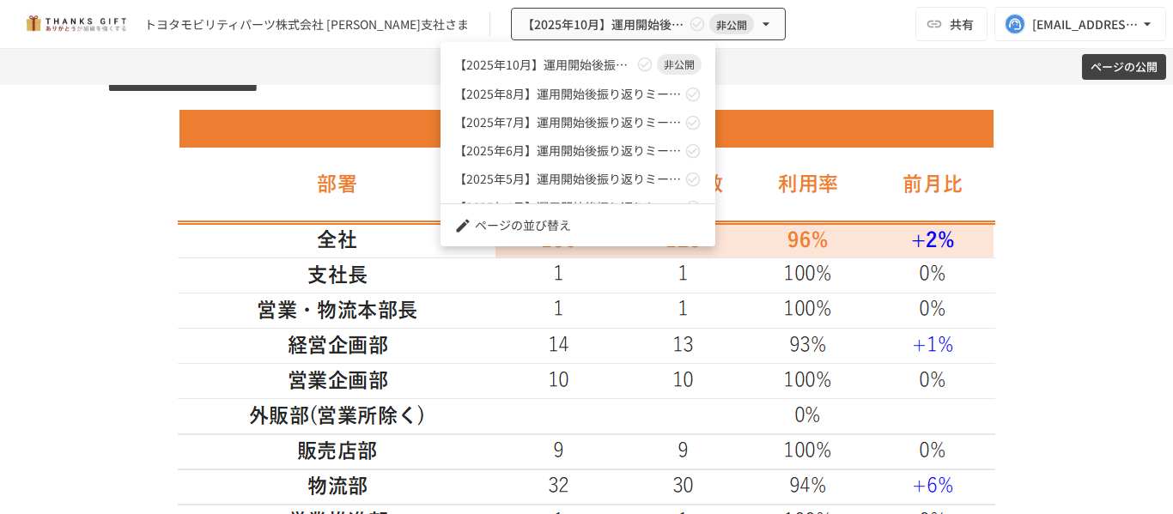
click at [94, 283] on div at bounding box center [586, 257] width 1173 height 514
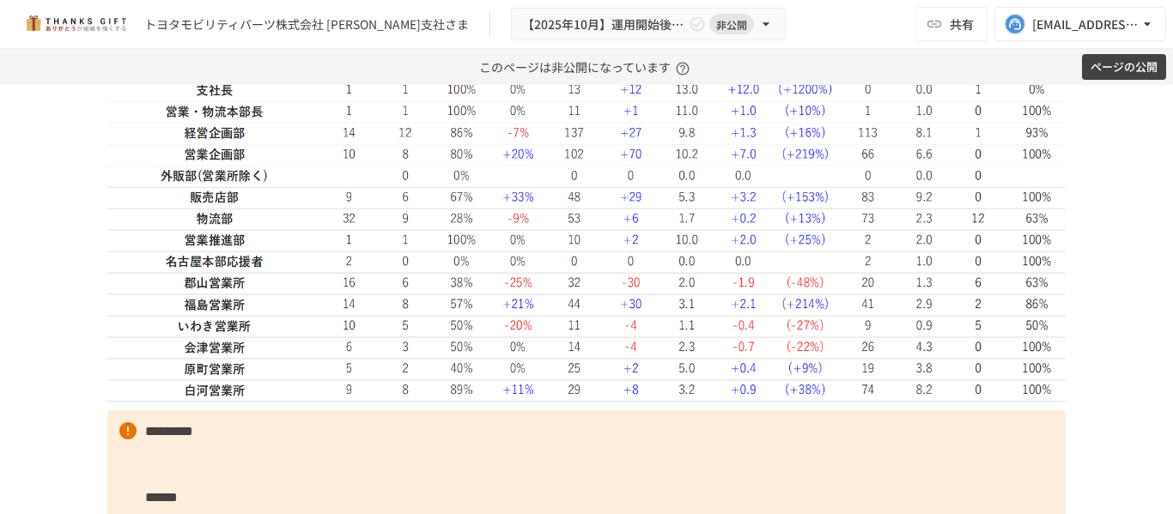
scroll to position [3177, 0]
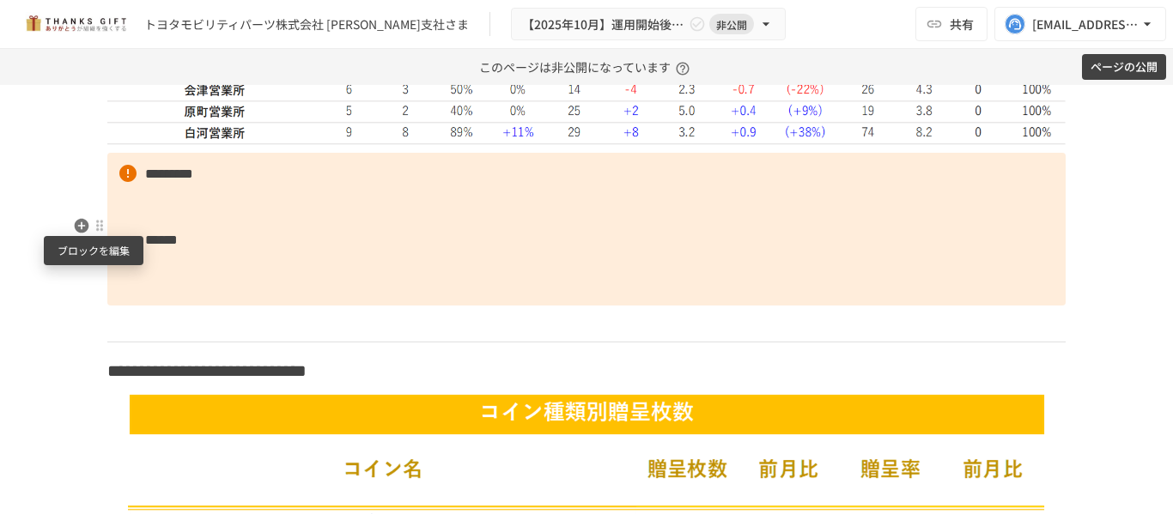
click at [94, 222] on div at bounding box center [100, 226] width 14 height 14
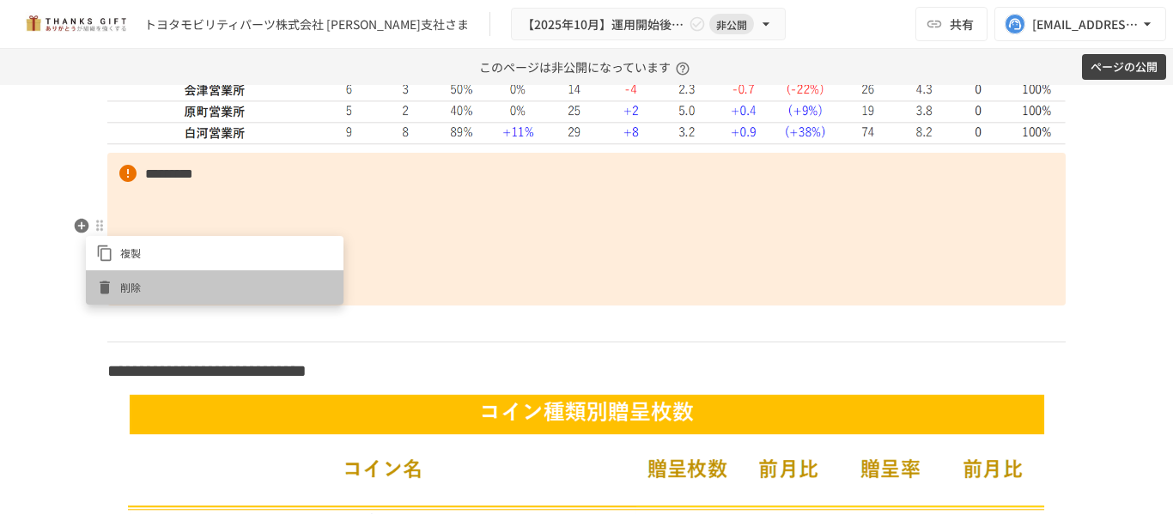
click at [155, 271] on li "削除" at bounding box center [215, 288] width 258 height 34
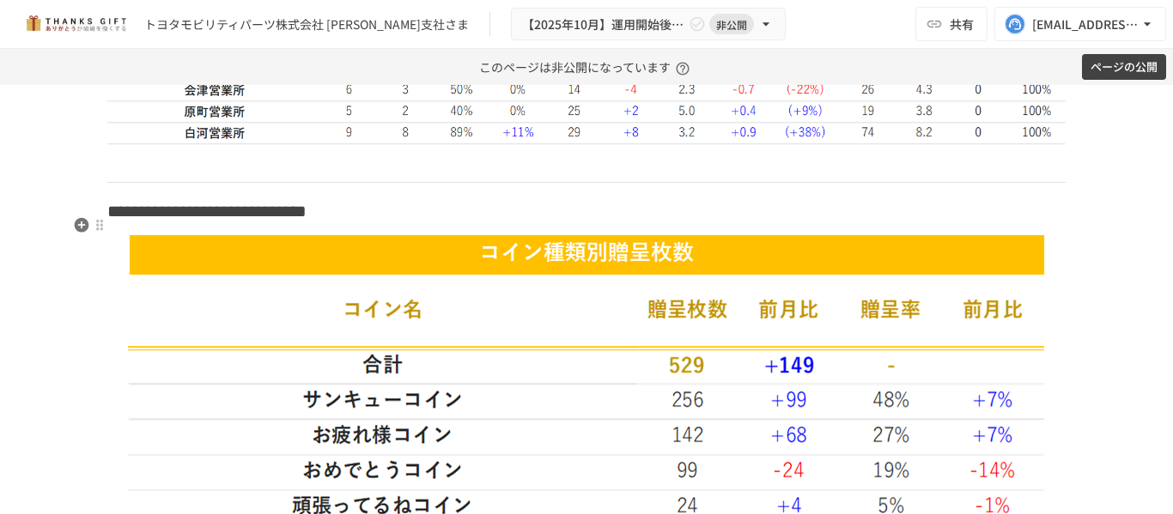
click at [156, 175] on p at bounding box center [586, 164] width 958 height 22
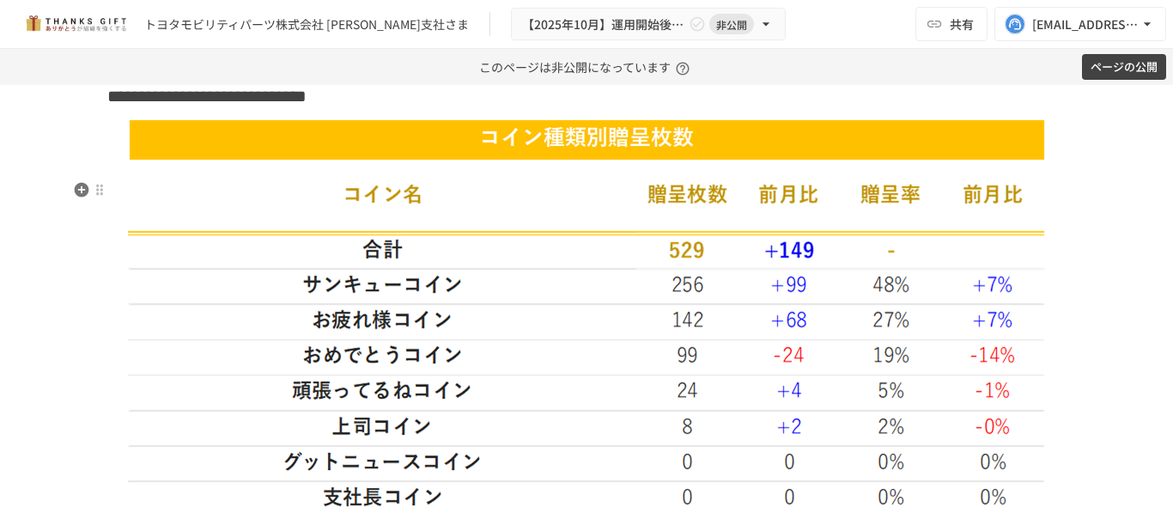
scroll to position [3006, 0]
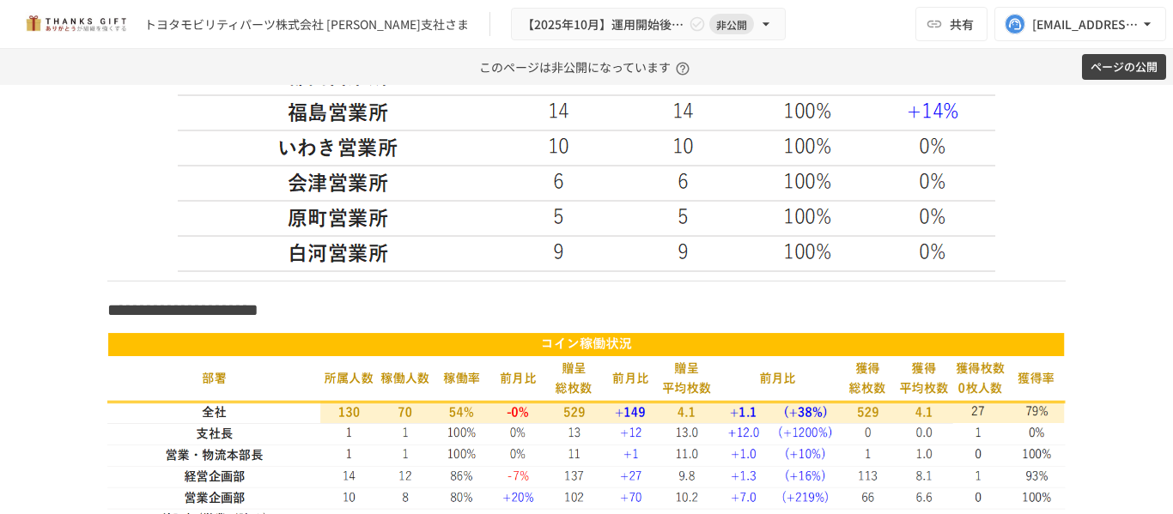
scroll to position [2662, 0]
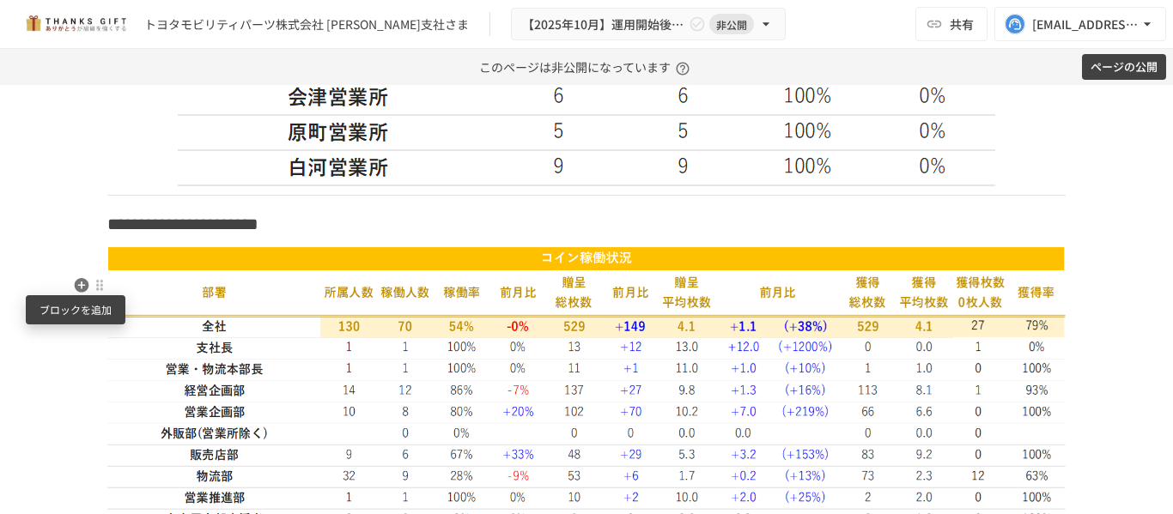
click at [77, 287] on icon "button" at bounding box center [82, 285] width 15 height 15
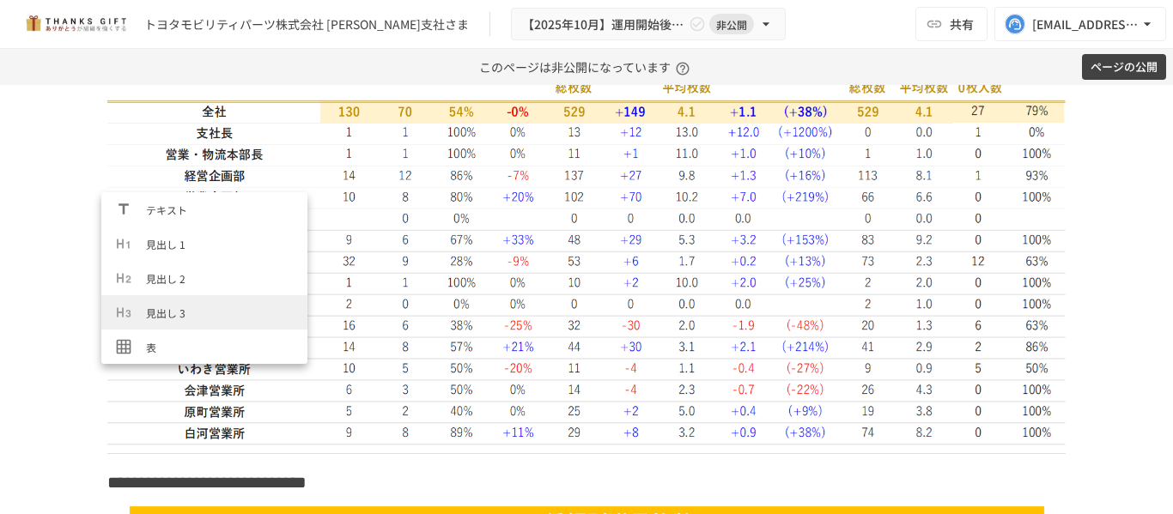
scroll to position [2748, 0]
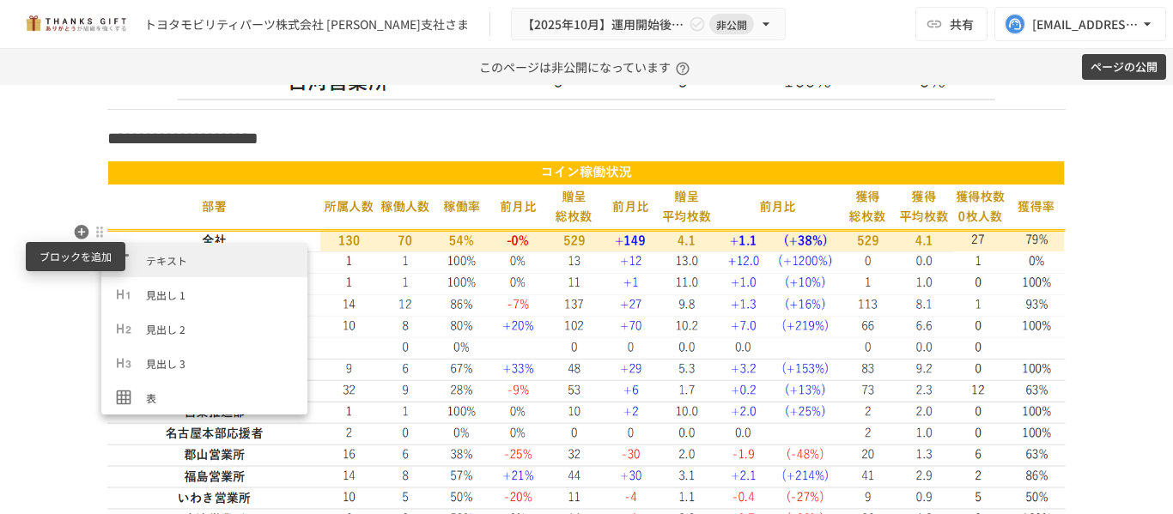
click at [76, 238] on icon "button" at bounding box center [82, 232] width 15 height 15
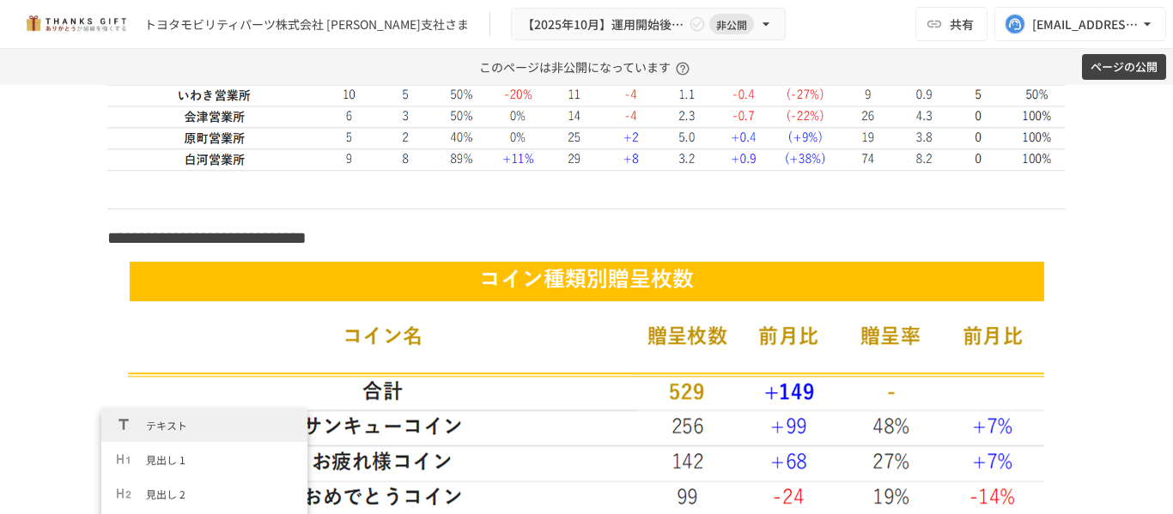
scroll to position [3155, 0]
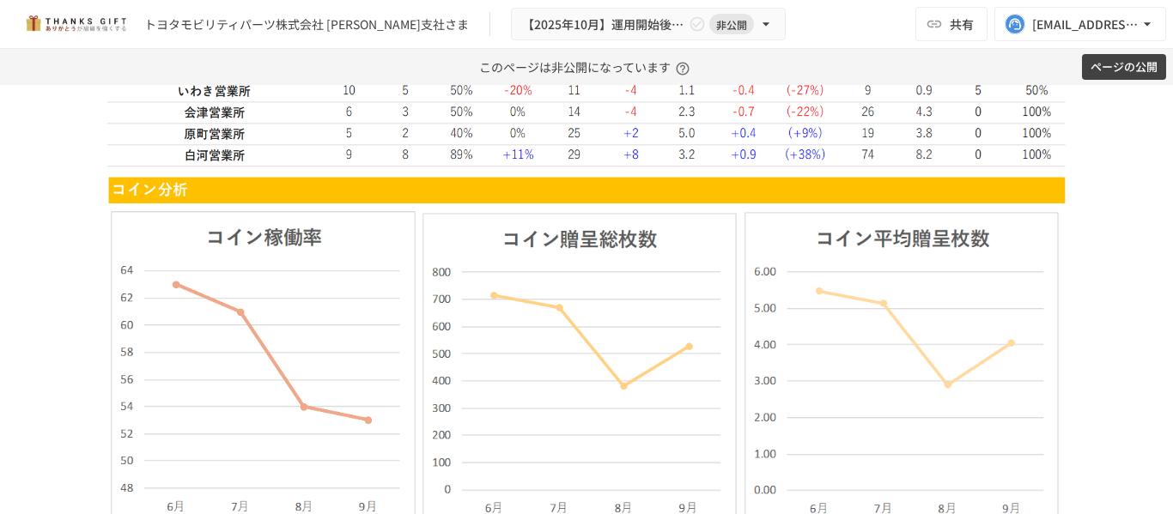
click at [48, 307] on div "**********" at bounding box center [586, 299] width 1173 height 429
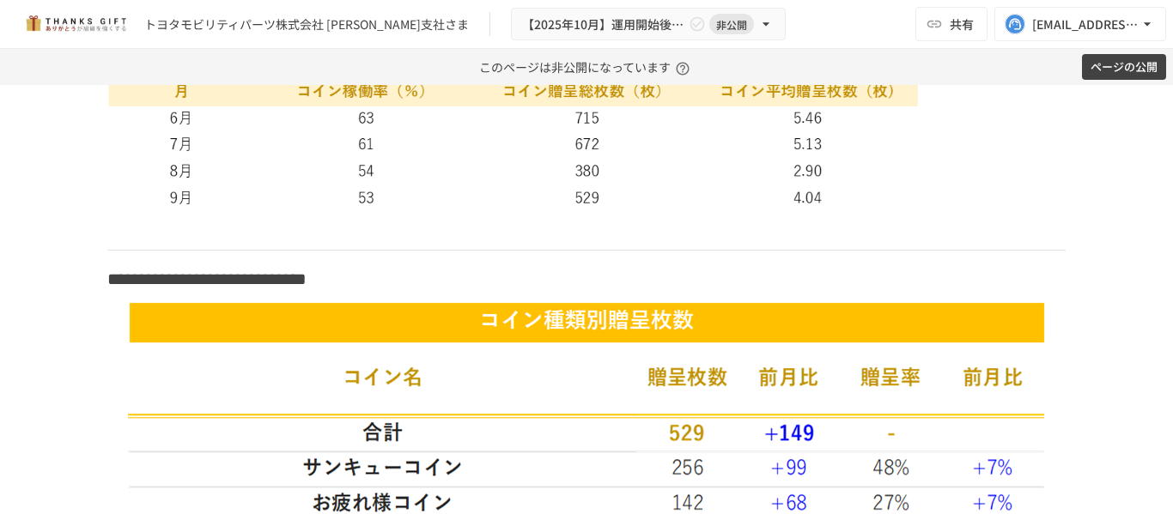
scroll to position [3756, 0]
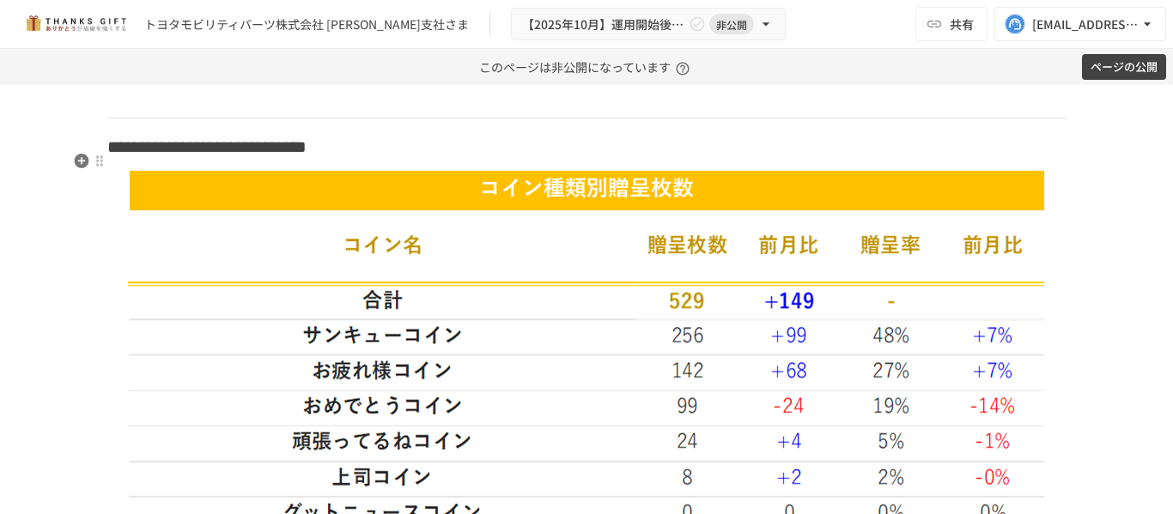
click at [211, 111] on p at bounding box center [586, 99] width 958 height 22
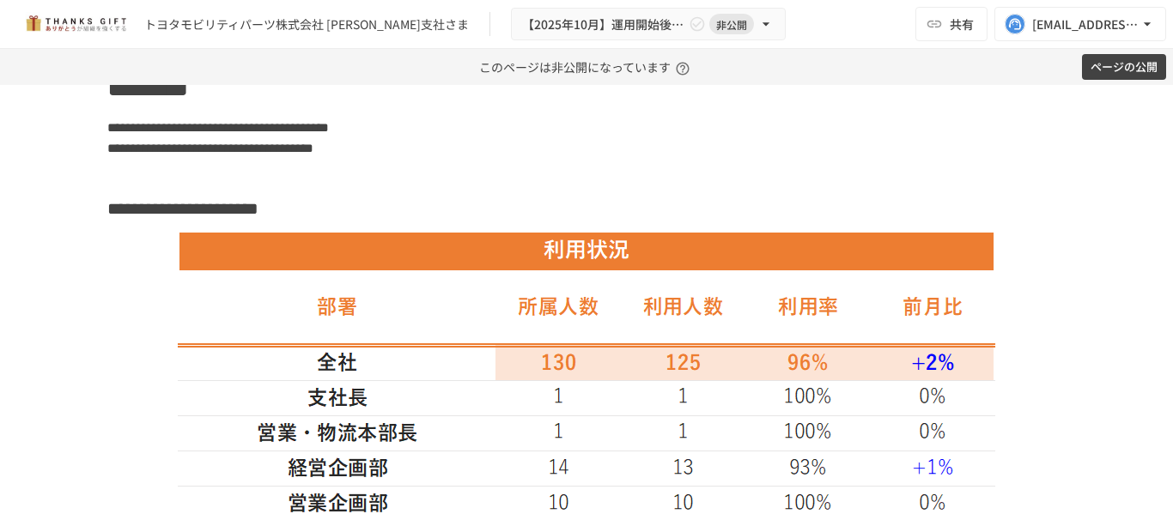
scroll to position [2296, 0]
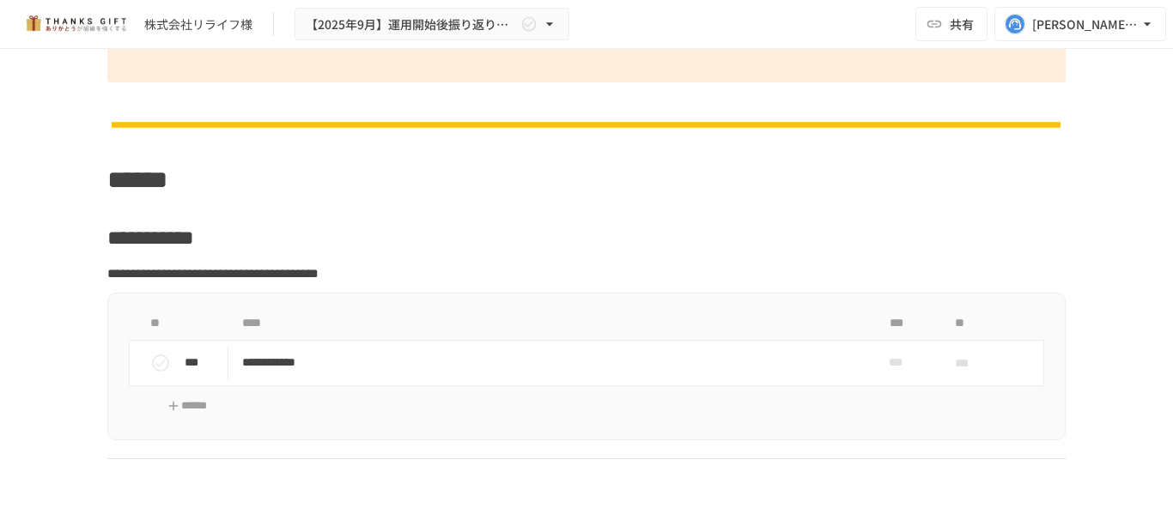
scroll to position [8158, 0]
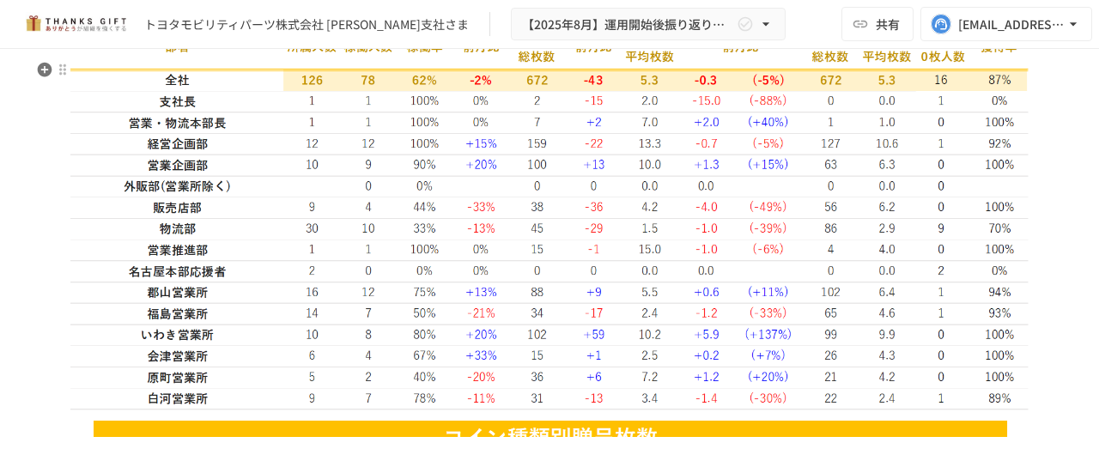
scroll to position [3177, 0]
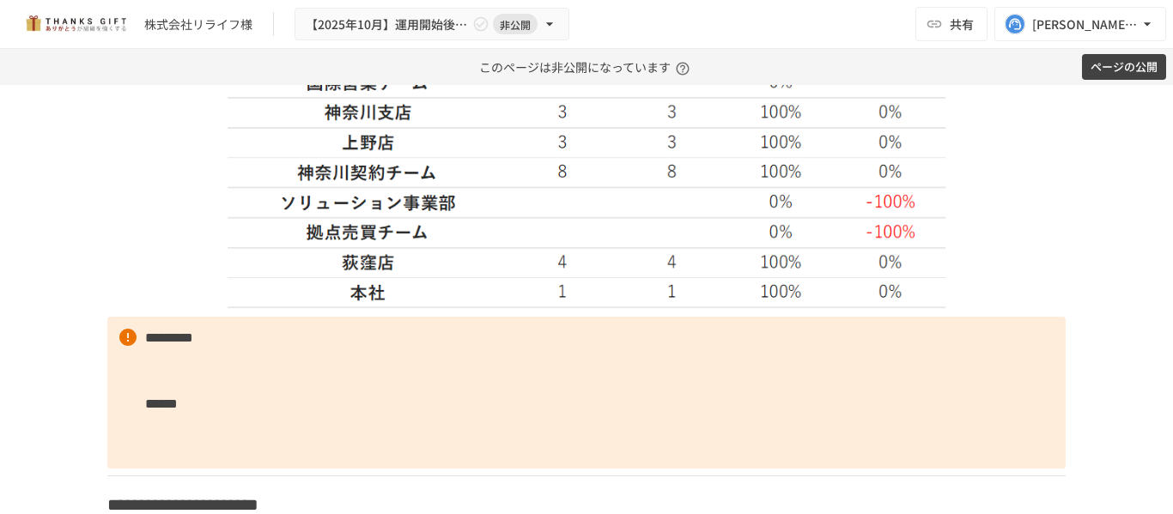
scroll to position [3177, 0]
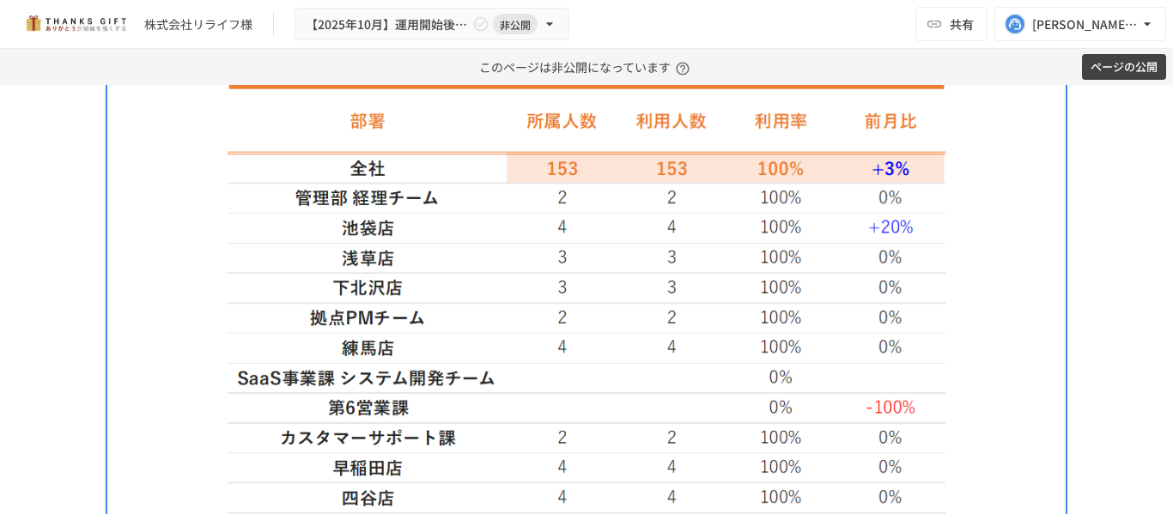
scroll to position [2233, 0]
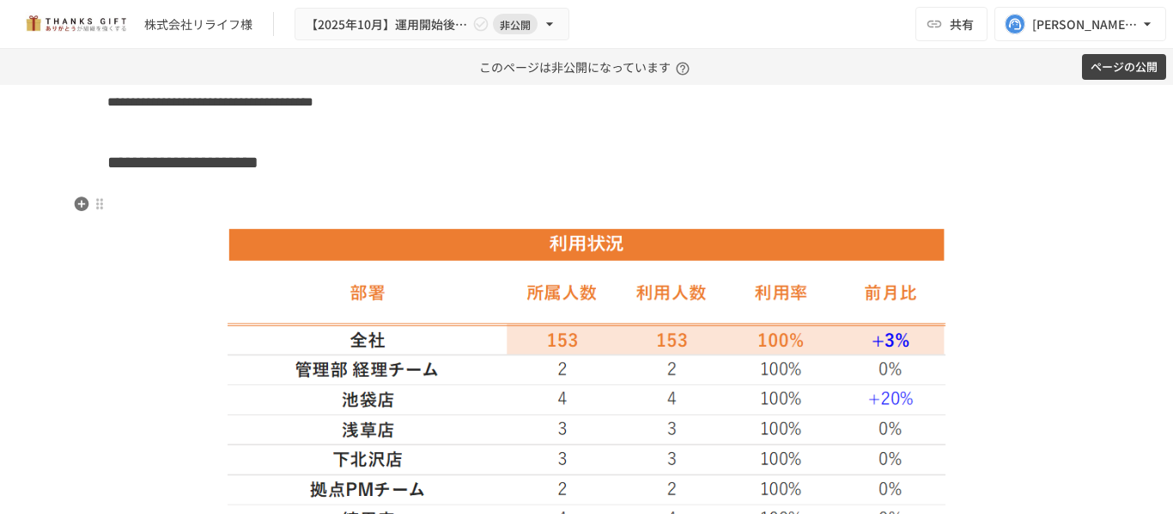
click at [129, 193] on h3 at bounding box center [586, 205] width 958 height 29
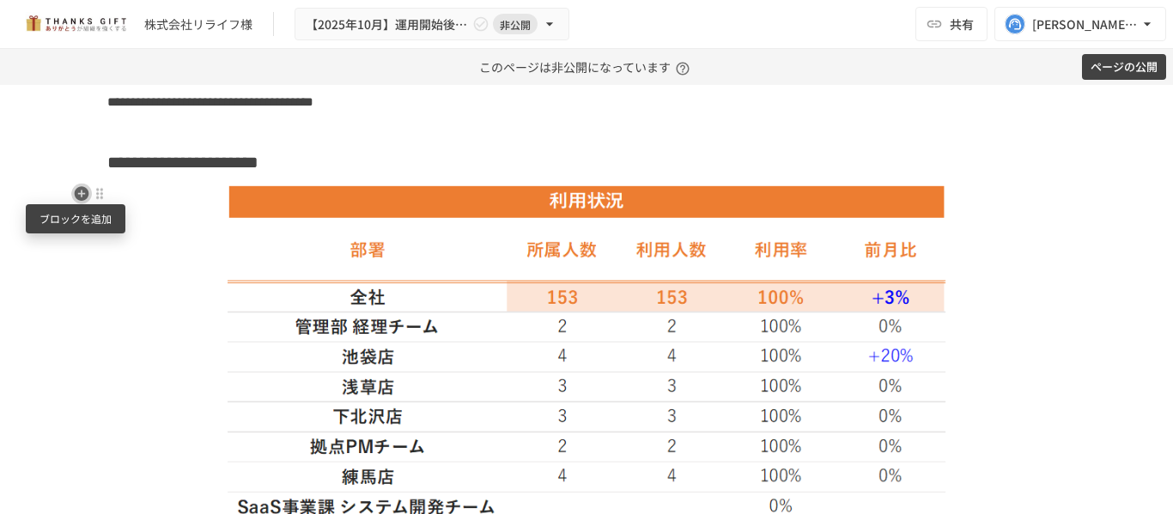
click at [73, 193] on icon "button" at bounding box center [81, 193] width 17 height 17
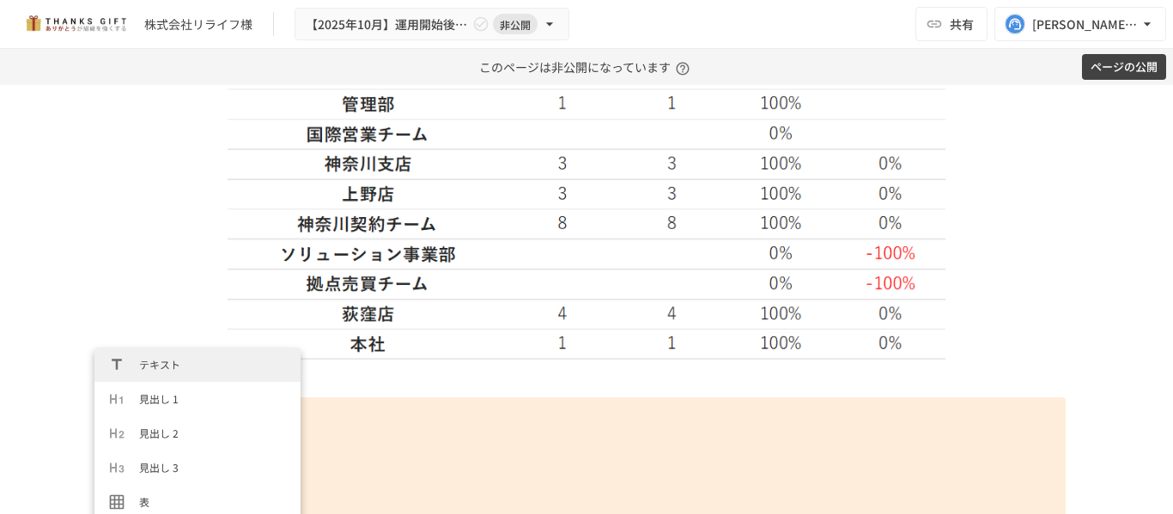
scroll to position [3187, 0]
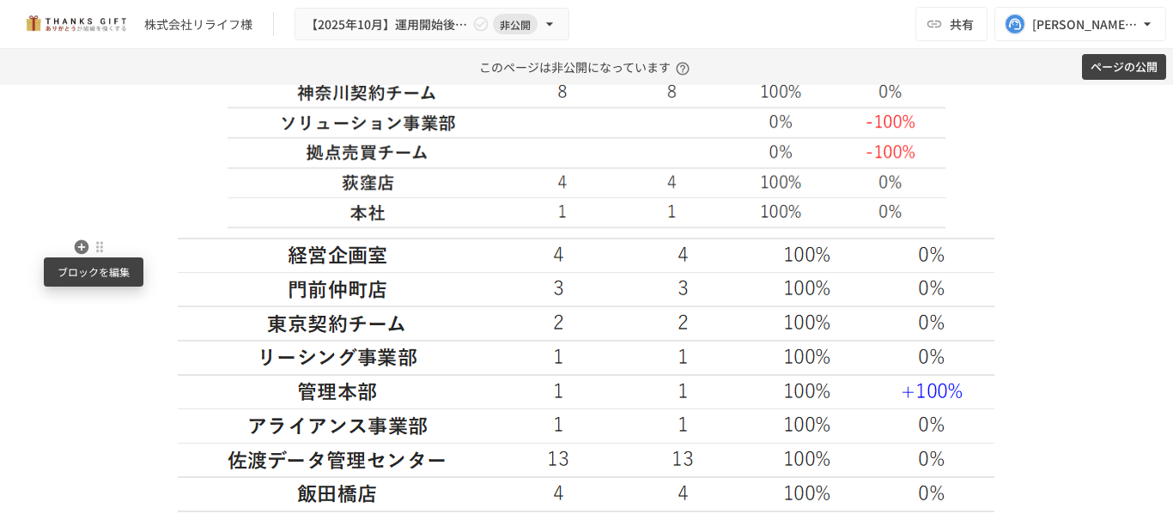
click at [93, 247] on div at bounding box center [100, 247] width 14 height 14
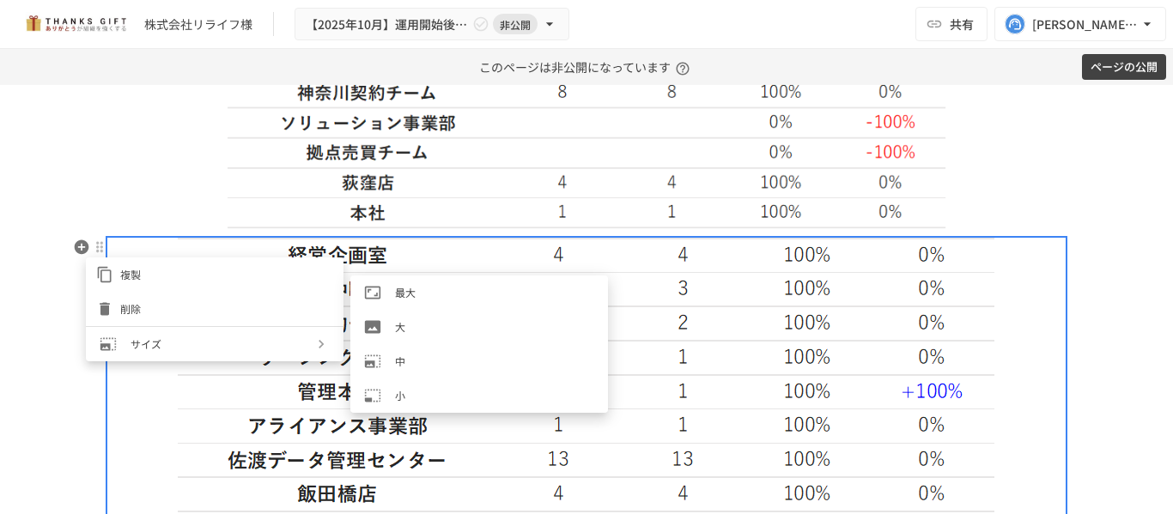
click at [398, 335] on span "大" at bounding box center [494, 327] width 199 height 16
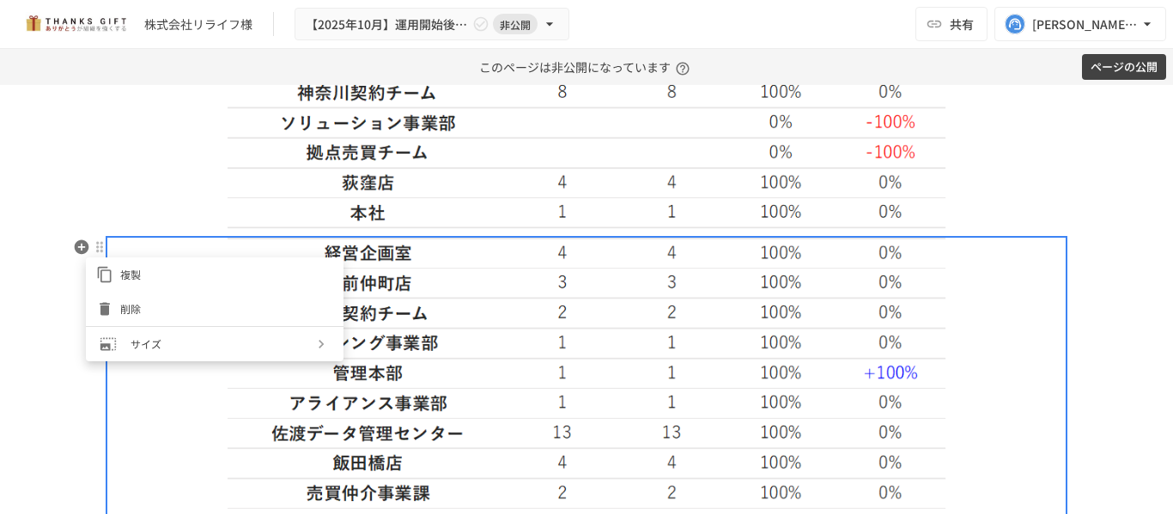
click at [116, 191] on div at bounding box center [586, 257] width 1173 height 514
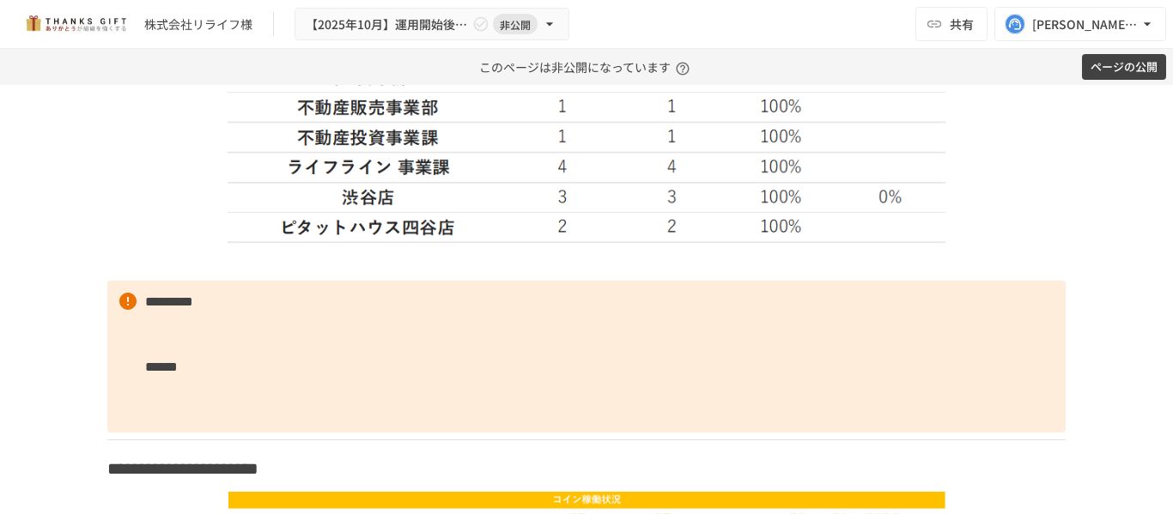
scroll to position [4128, 0]
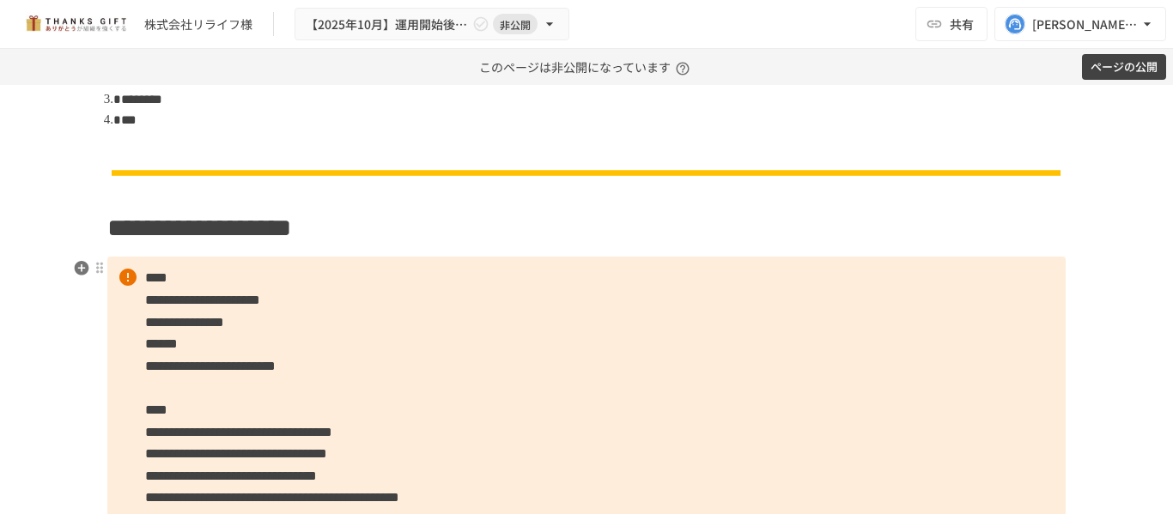
scroll to position [1037, 0]
